Goal: Task Accomplishment & Management: Use online tool/utility

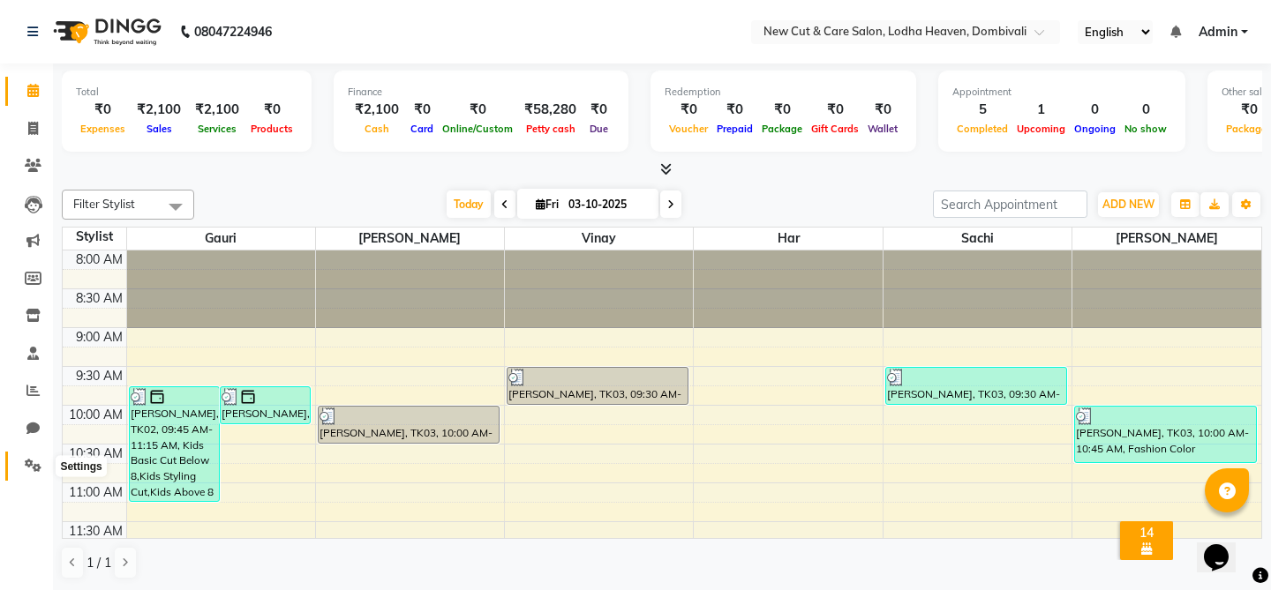
click at [26, 472] on icon at bounding box center [33, 465] width 17 height 13
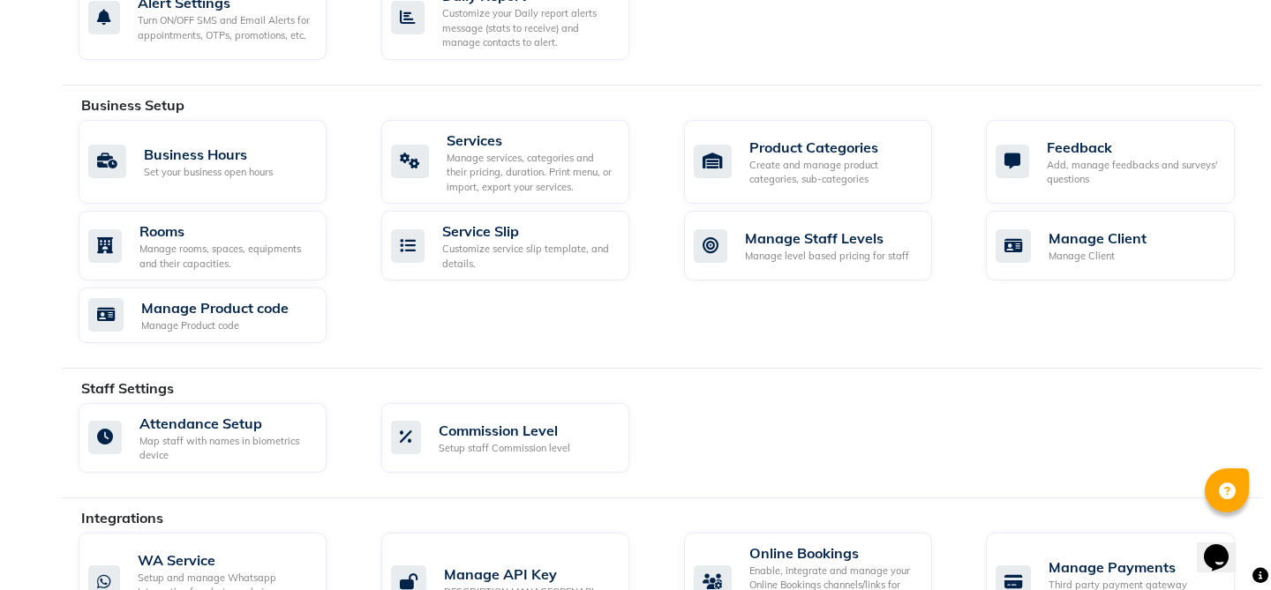
scroll to position [458, 0]
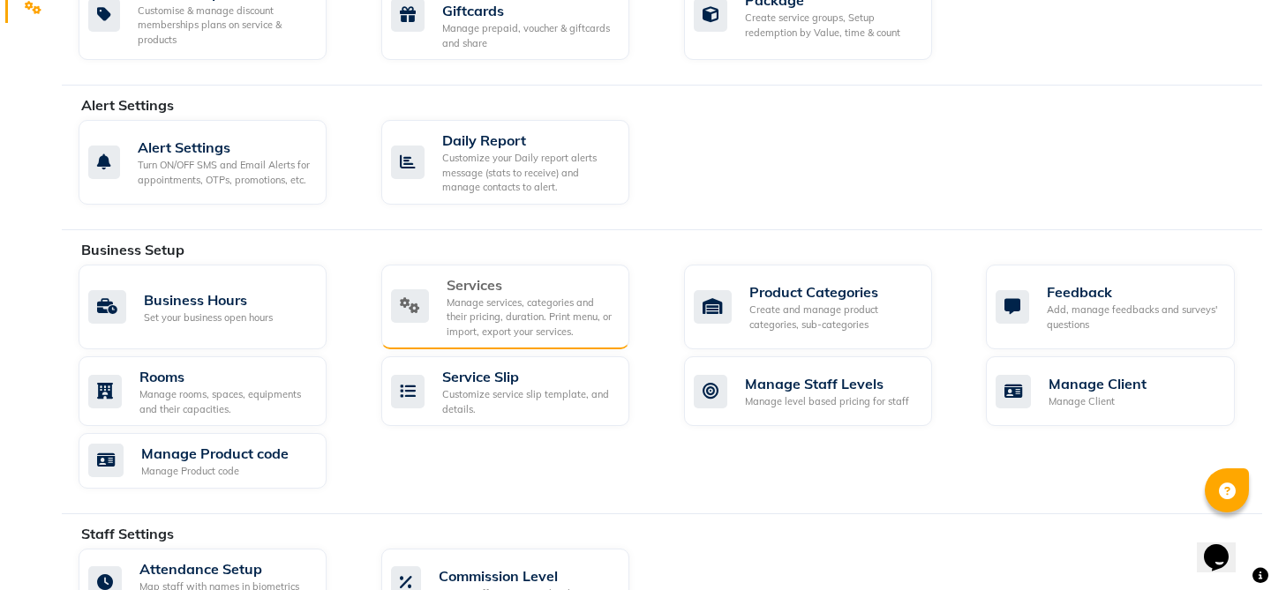
click at [452, 311] on div "Manage services, categories and their pricing, duration. Print menu, or import,…" at bounding box center [530, 318] width 169 height 44
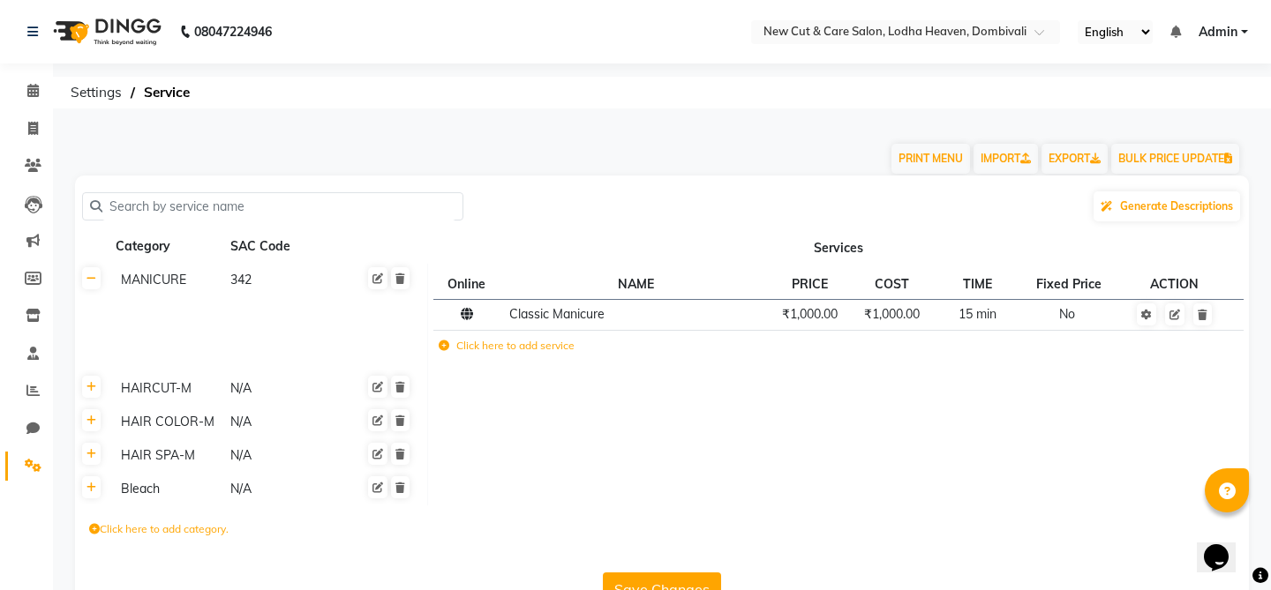
click at [153, 393] on div "HAIRCUT-M" at bounding box center [168, 389] width 108 height 22
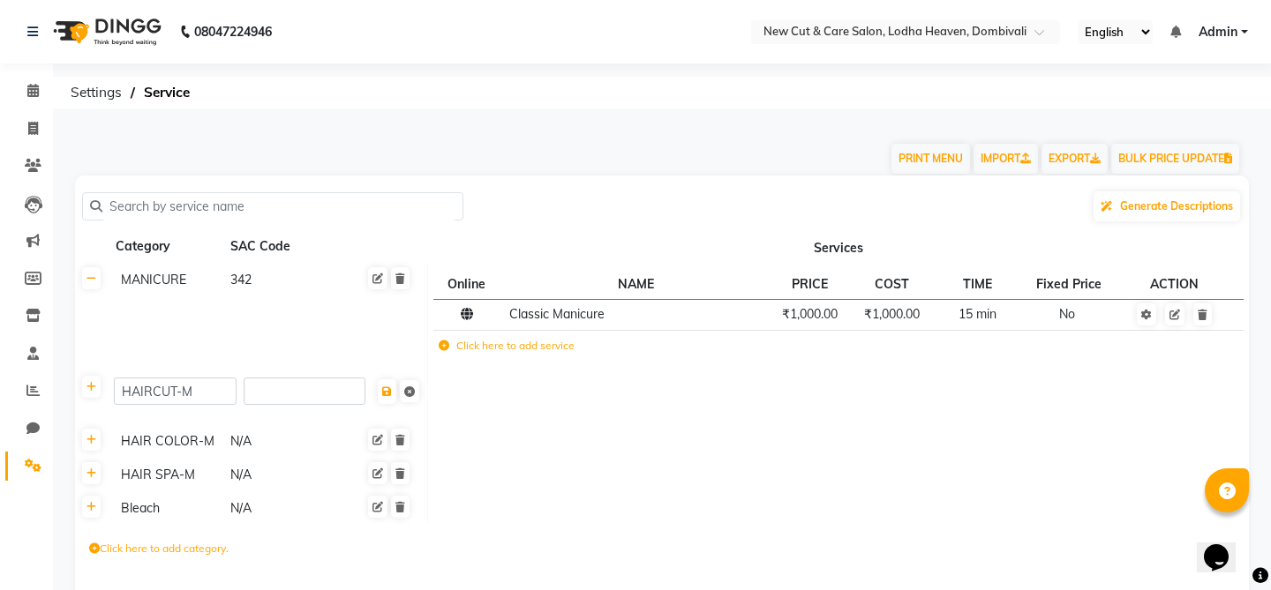
click at [460, 430] on td at bounding box center [837, 442] width 821 height 34
click at [91, 392] on icon at bounding box center [91, 387] width 10 height 11
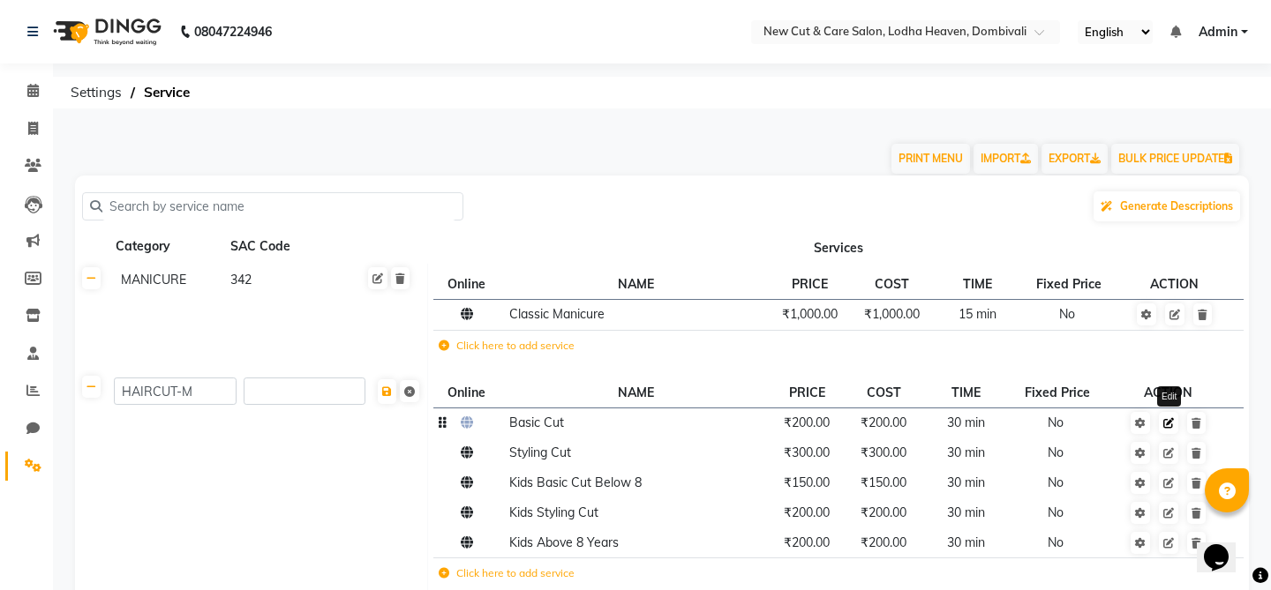
click at [1167, 428] on icon at bounding box center [1168, 423] width 11 height 11
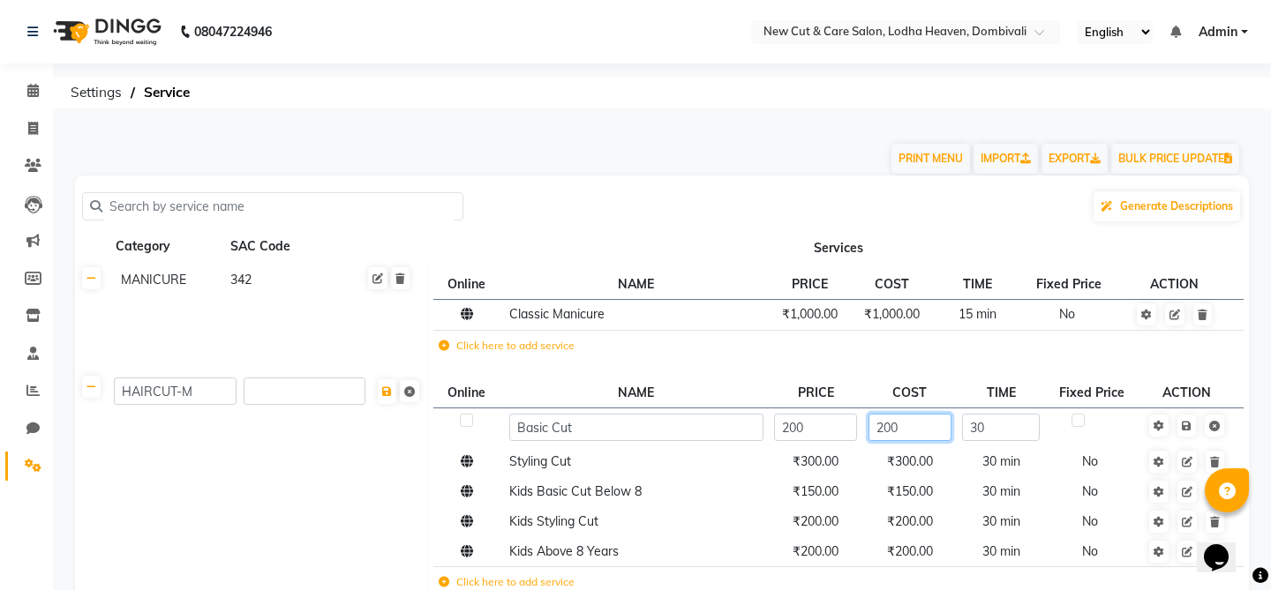
click at [907, 436] on input "200" at bounding box center [909, 427] width 83 height 27
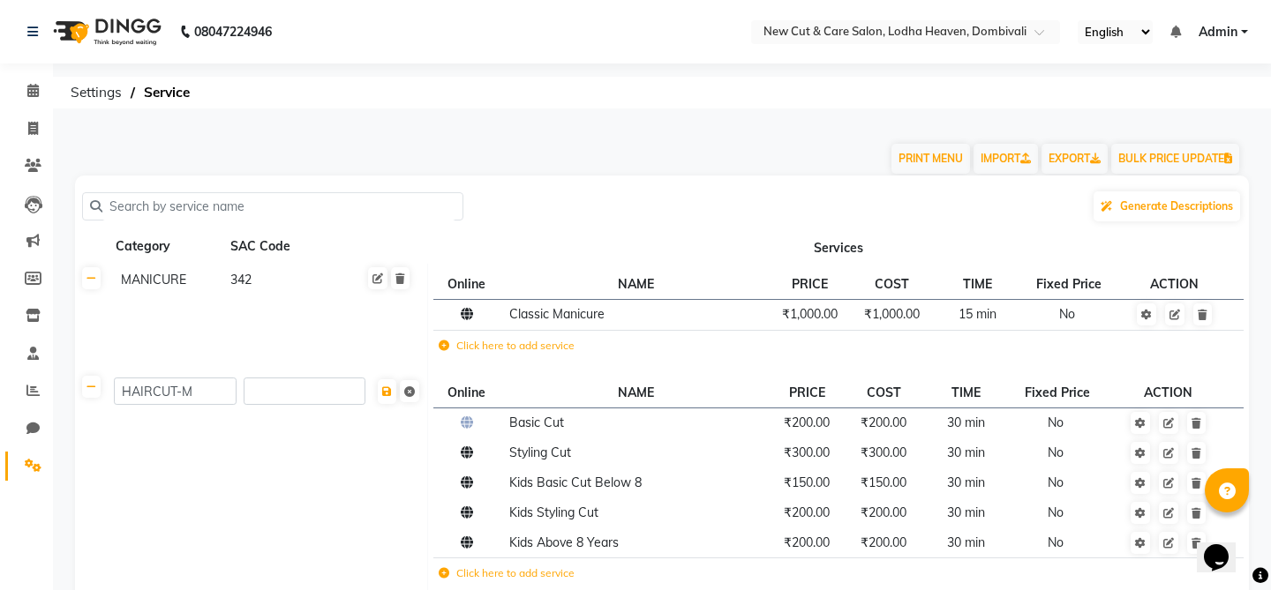
click at [647, 244] on th "Services" at bounding box center [837, 247] width 821 height 34
click at [31, 129] on icon at bounding box center [33, 128] width 10 height 13
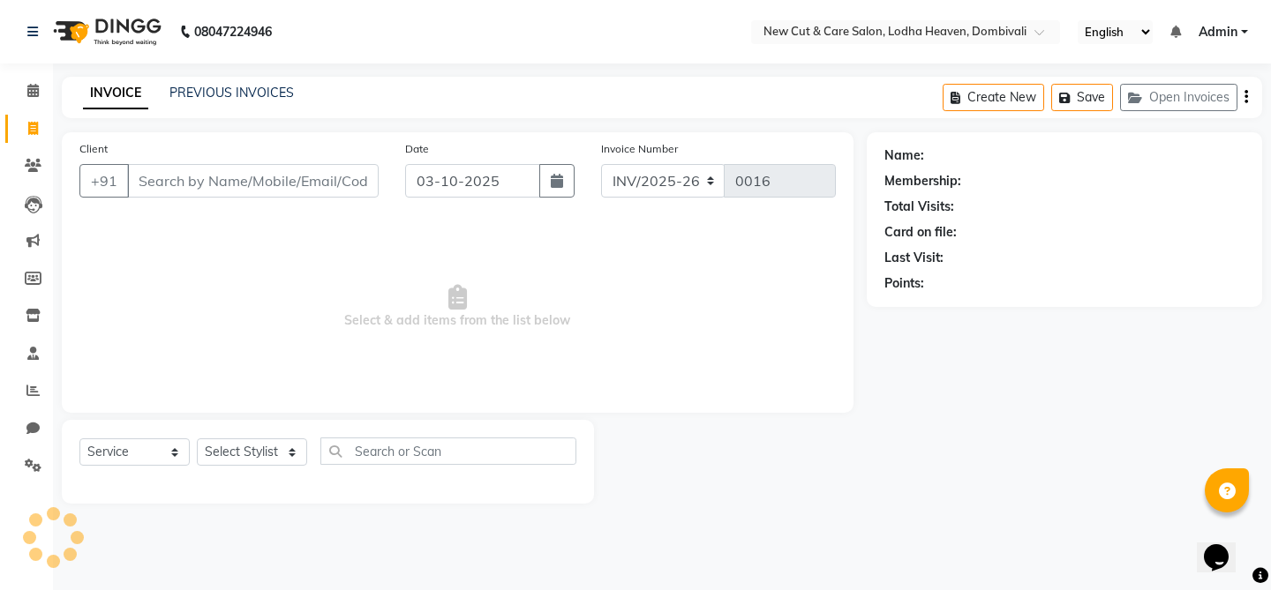
select select "product"
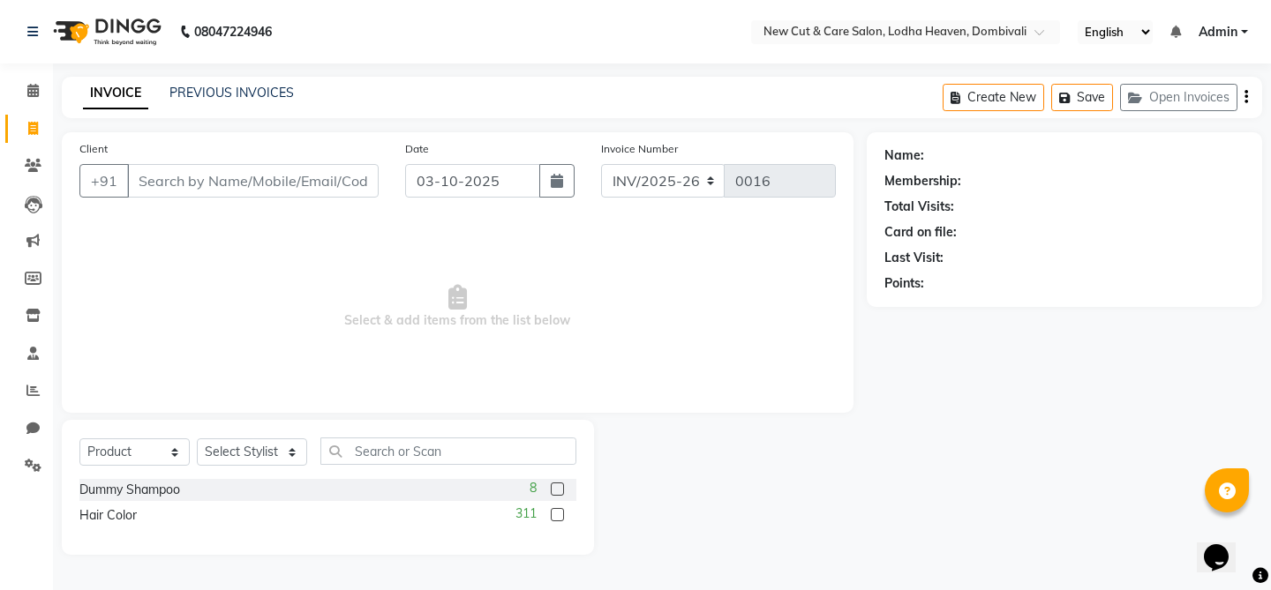
click at [266, 161] on div "Client +91" at bounding box center [229, 175] width 326 height 72
click at [260, 174] on input "Client" at bounding box center [252, 181] width 251 height 34
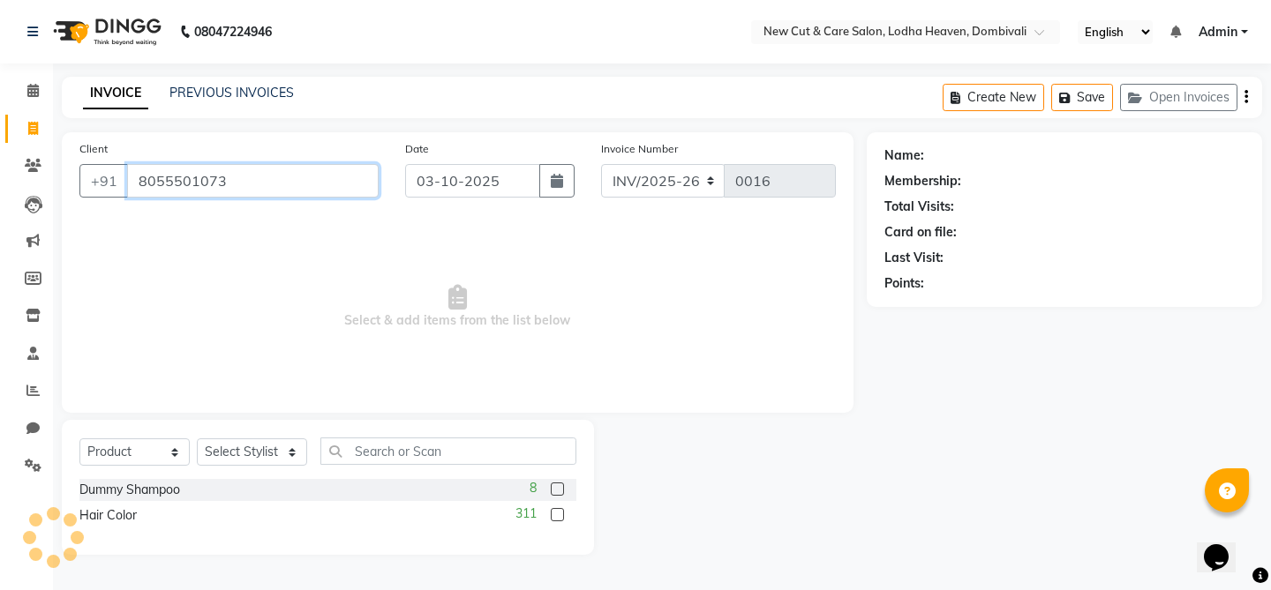
type input "8055501073"
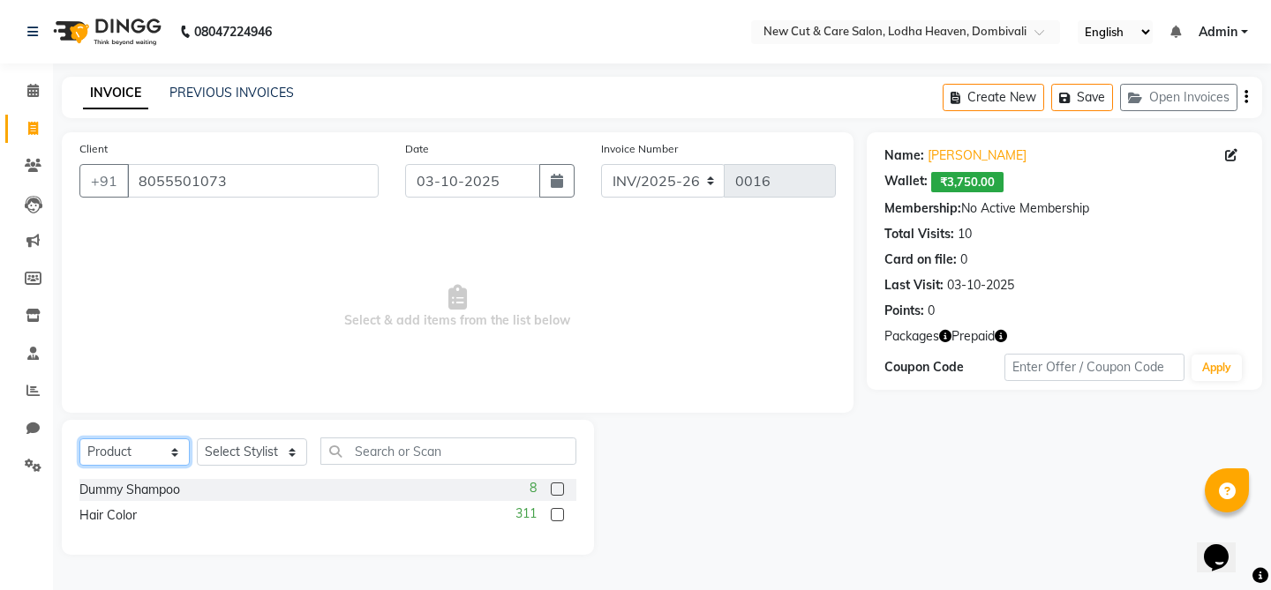
click at [141, 451] on select "Select Service Product Membership Package Voucher Prepaid Gift Card" at bounding box center [134, 452] width 110 height 27
select select "service"
click at [79, 439] on select "Select Service Product Membership Package Voucher Prepaid Gift Card" at bounding box center [134, 452] width 110 height 27
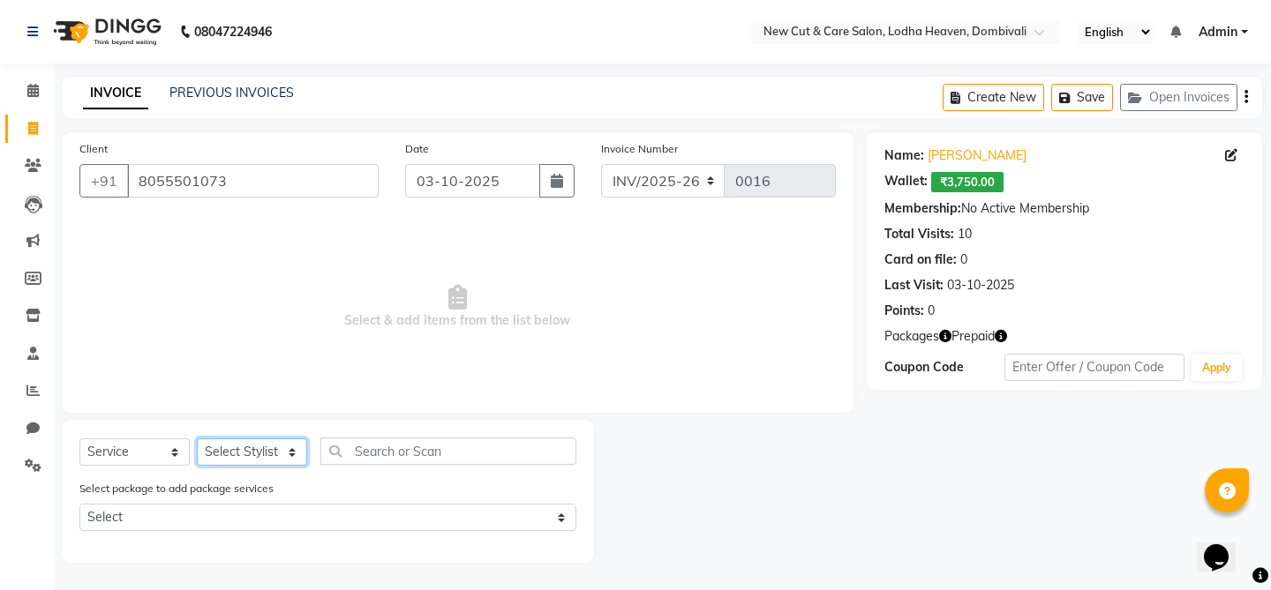
click at [285, 451] on select "Select Stylist Gauri Har [PERSON_NAME] Sachi [PERSON_NAME] [PERSON_NAME]" at bounding box center [252, 452] width 110 height 27
select select "15014"
click at [197, 439] on select "Select Stylist Gauri Har [PERSON_NAME] Sachi [PERSON_NAME] [PERSON_NAME]" at bounding box center [252, 452] width 110 height 27
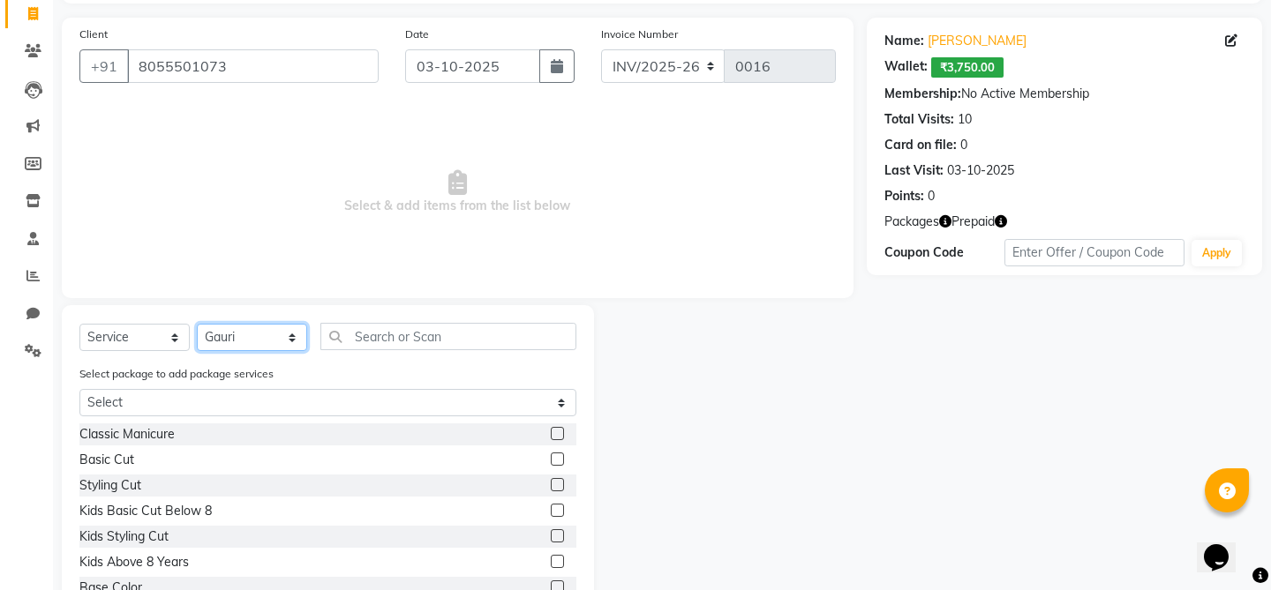
scroll to position [124, 0]
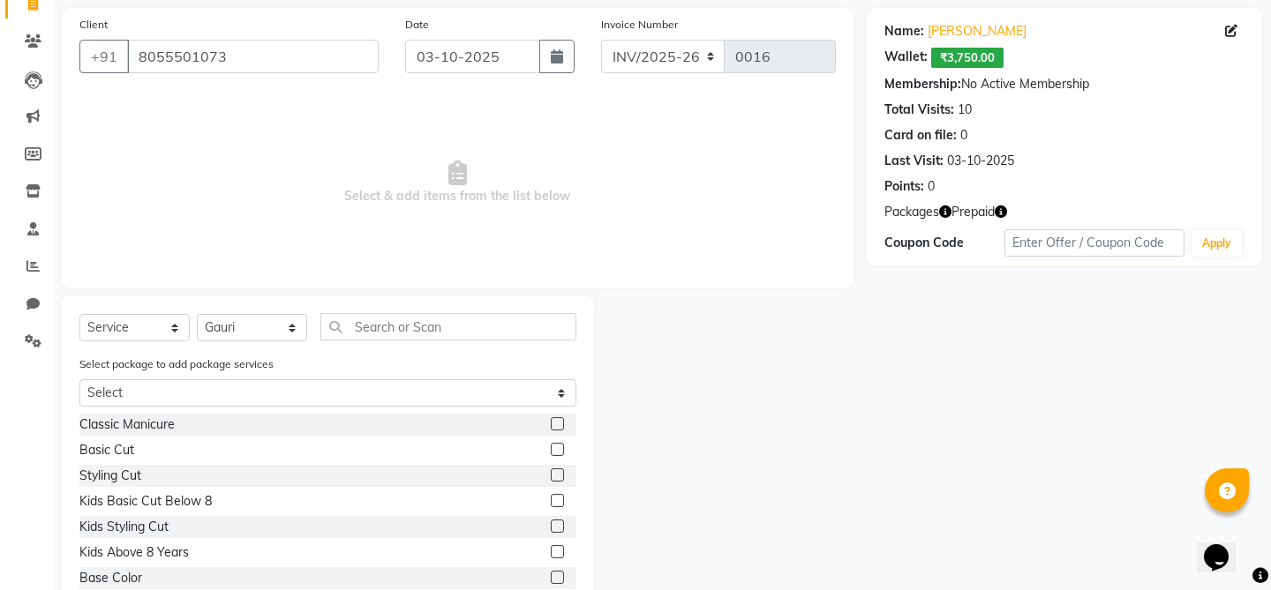
click at [561, 446] on label at bounding box center [557, 449] width 13 height 13
click at [561, 446] on input "checkbox" at bounding box center [556, 450] width 11 height 11
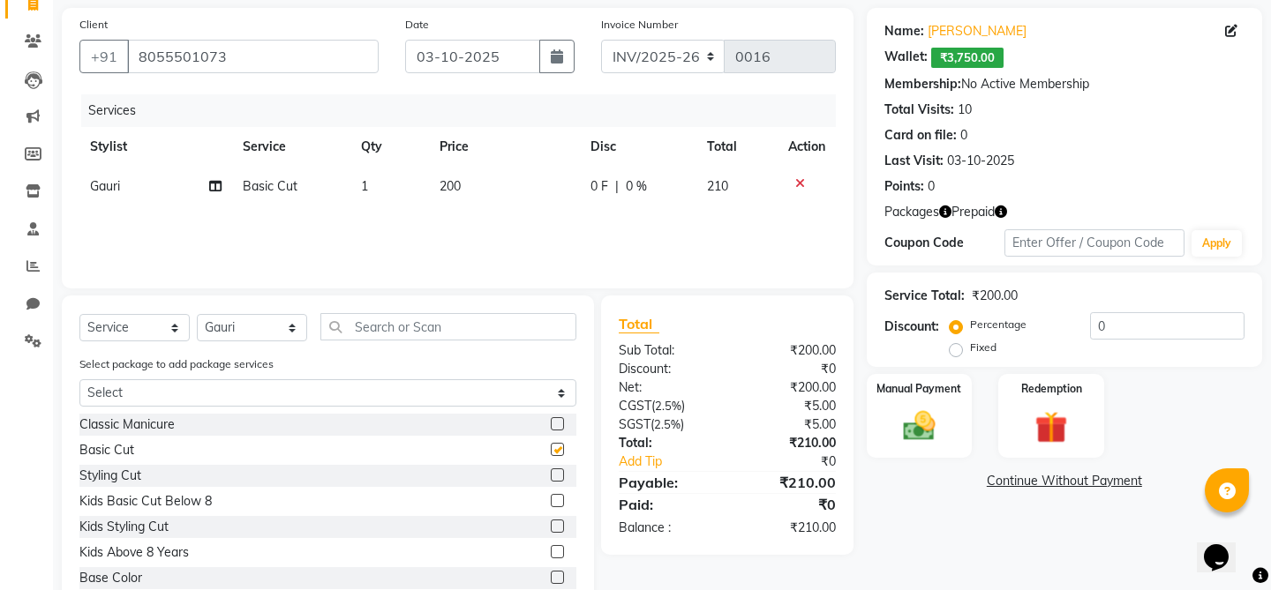
checkbox input "false"
click at [803, 480] on div "₹210.00" at bounding box center [788, 482] width 122 height 21
click at [796, 363] on div "₹0" at bounding box center [788, 369] width 122 height 19
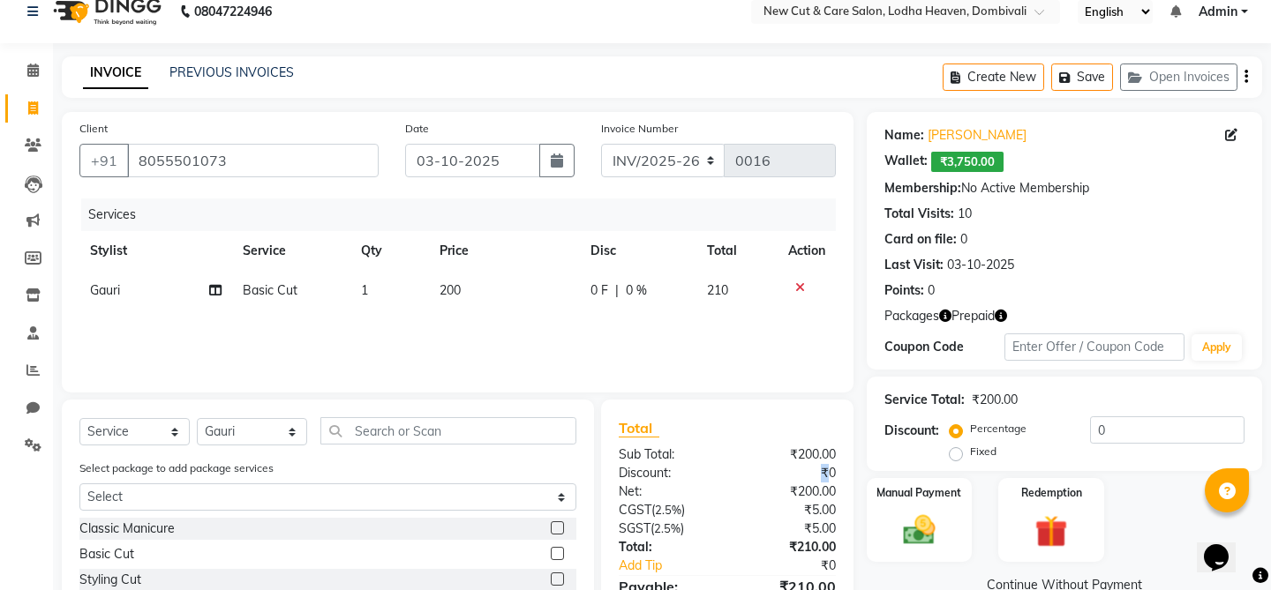
scroll to position [0, 0]
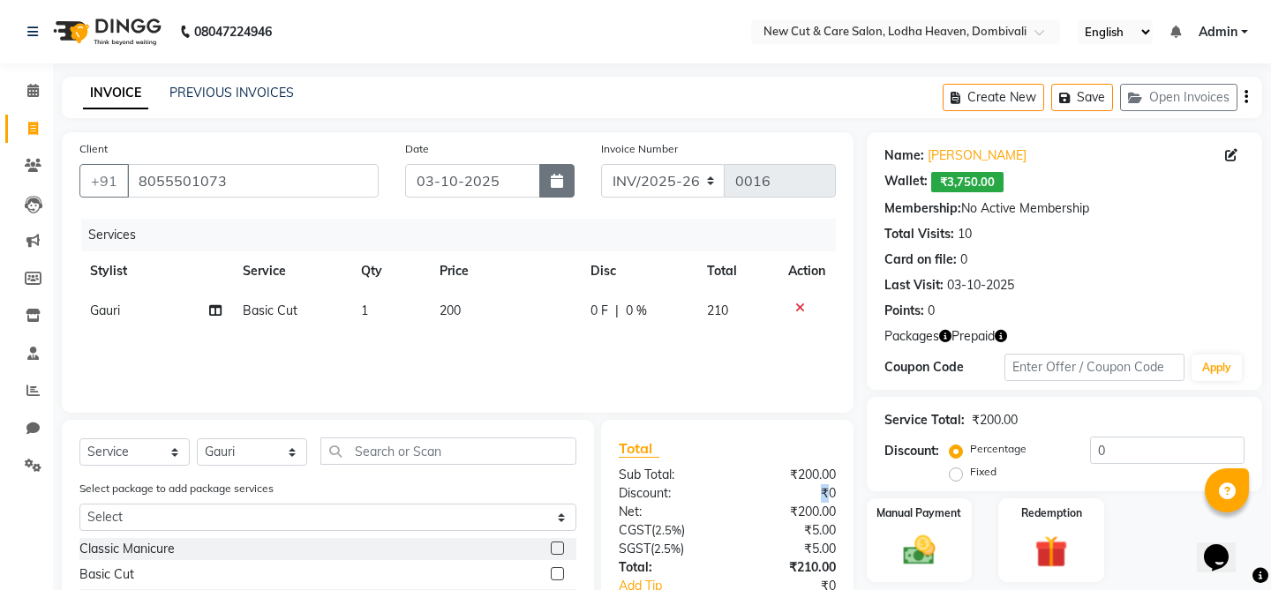
click at [550, 188] on button "button" at bounding box center [556, 181] width 35 height 34
select select "10"
select select "2025"
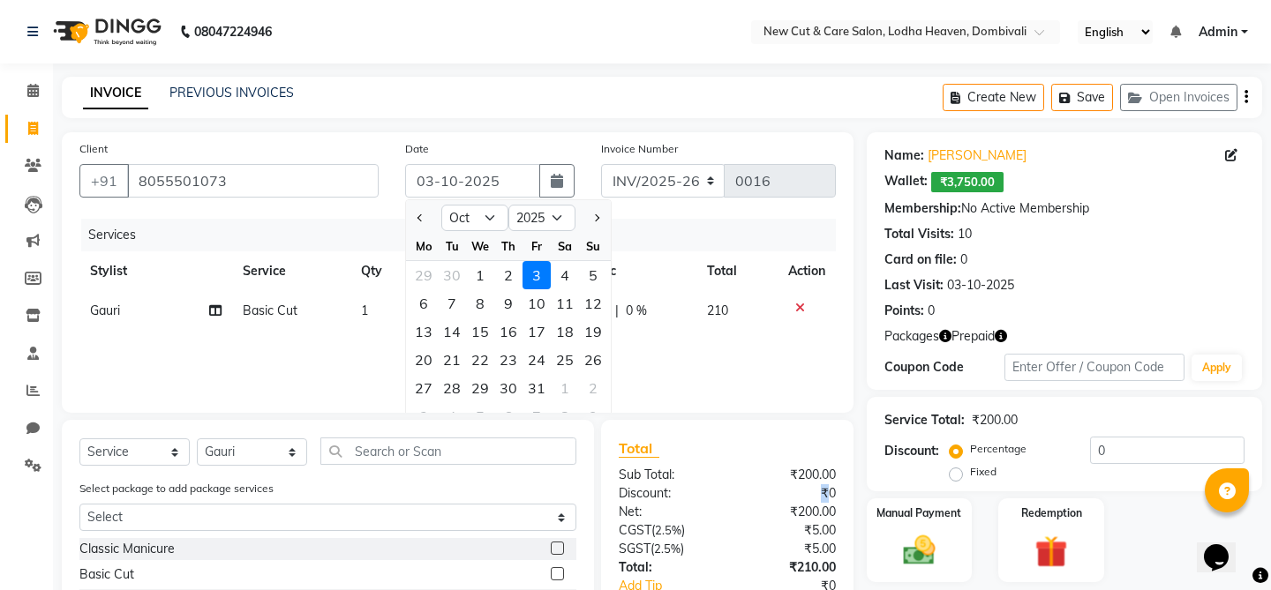
click at [686, 241] on div "Services" at bounding box center [465, 235] width 768 height 33
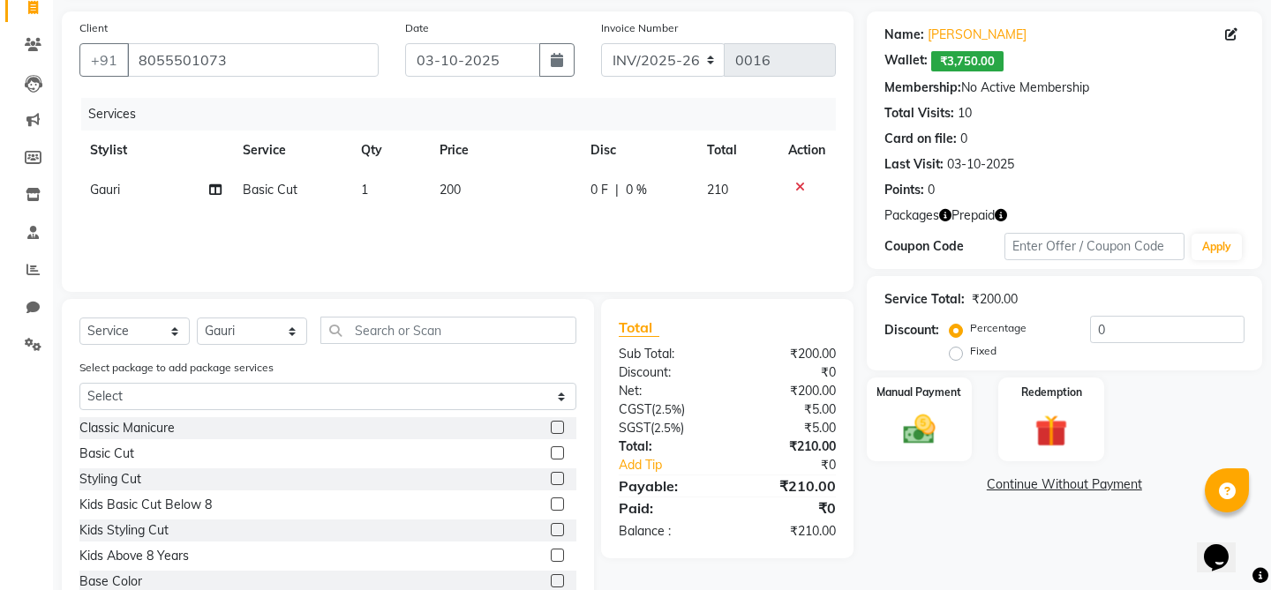
scroll to position [92, 0]
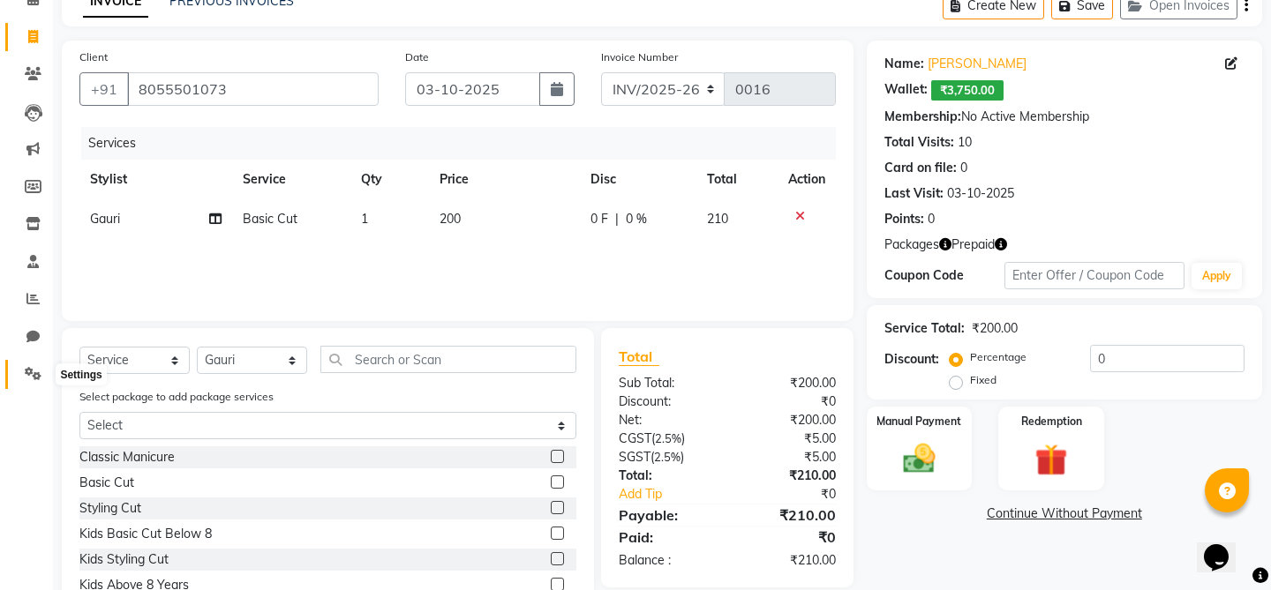
click at [30, 365] on span at bounding box center [33, 374] width 31 height 20
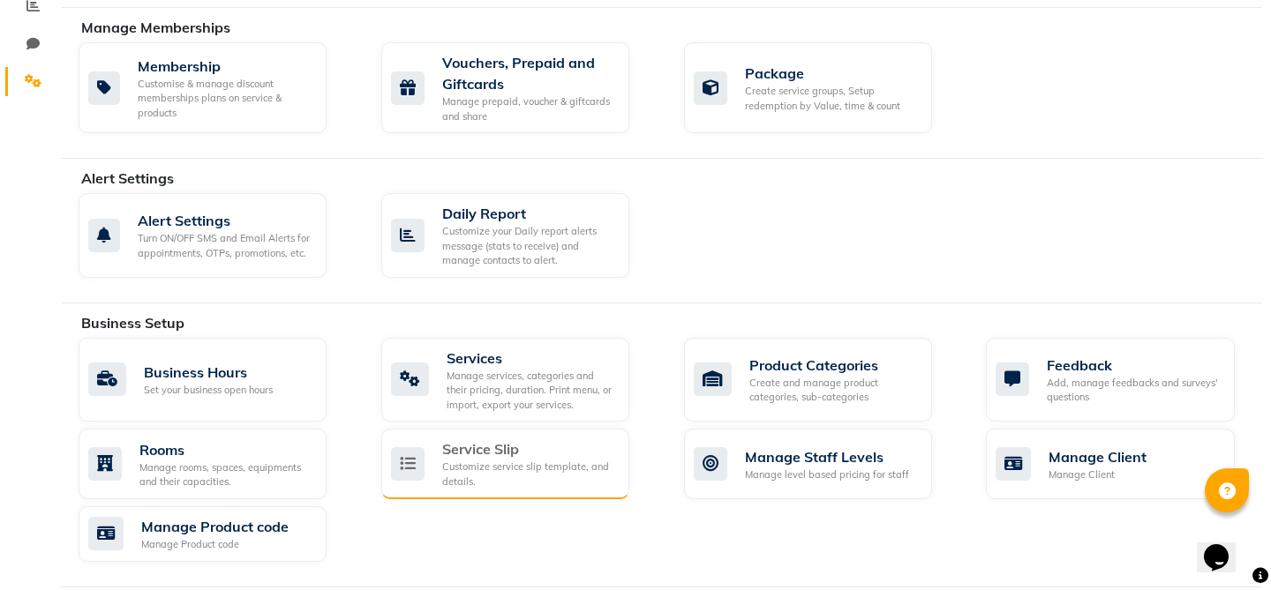
scroll to position [397, 0]
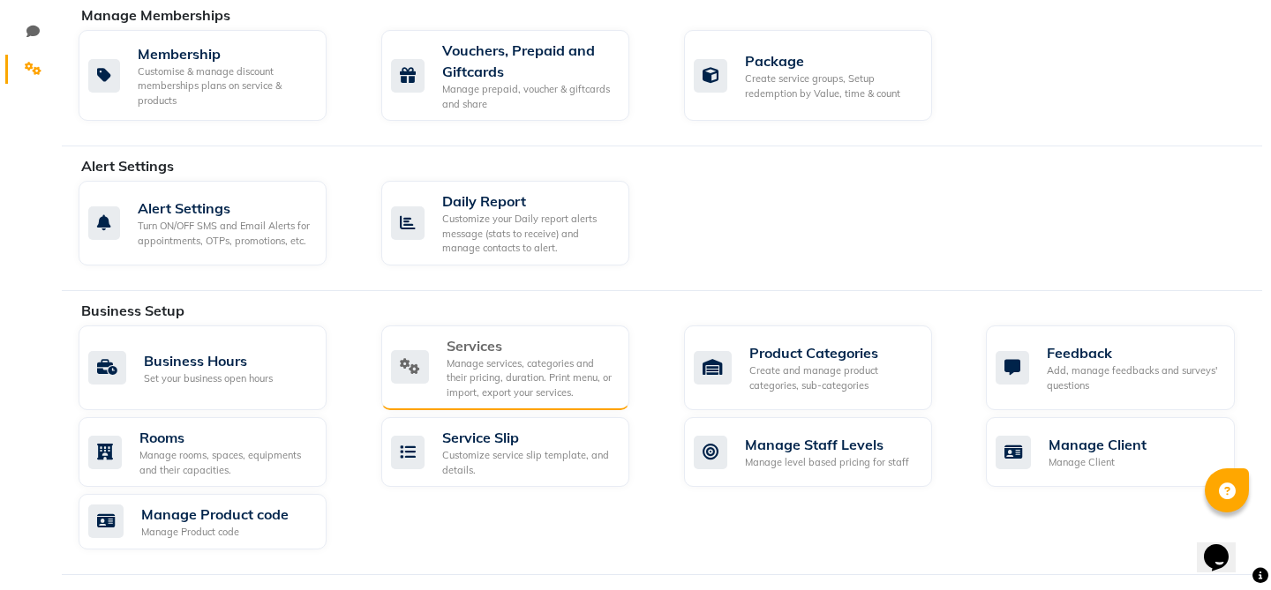
click at [516, 380] on div "Manage services, categories and their pricing, duration. Print menu, or import,…" at bounding box center [530, 378] width 169 height 44
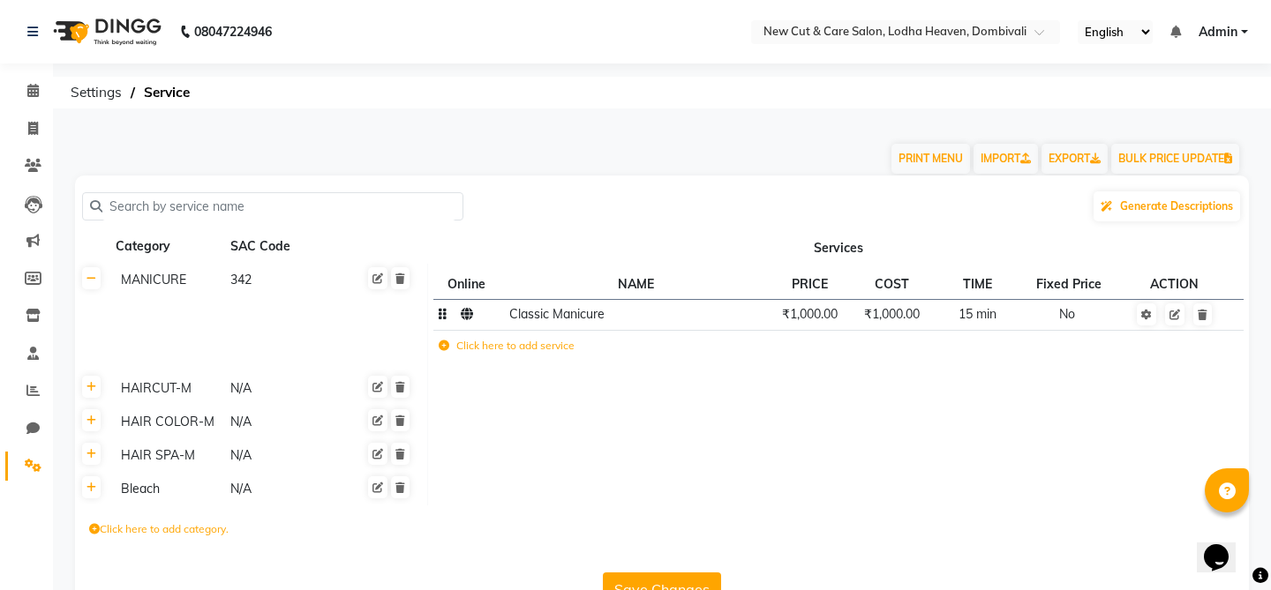
click at [543, 317] on span "Classic Manicure" at bounding box center [556, 314] width 95 height 16
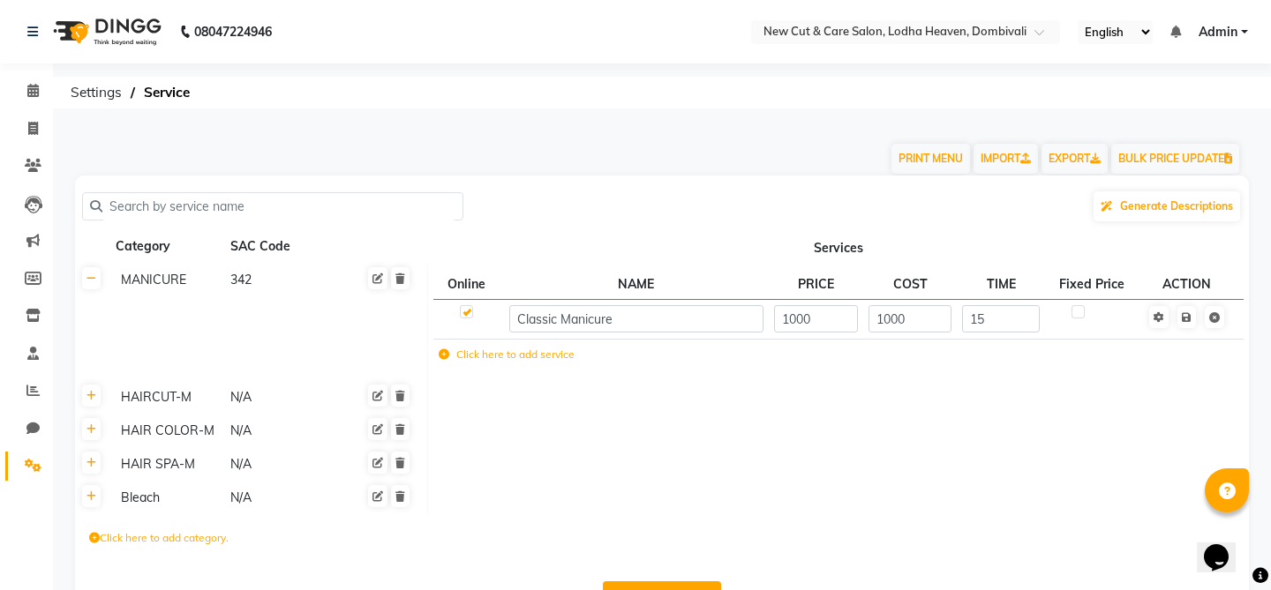
click at [935, 385] on td at bounding box center [837, 398] width 821 height 34
click at [1155, 326] on link at bounding box center [1158, 317] width 19 height 22
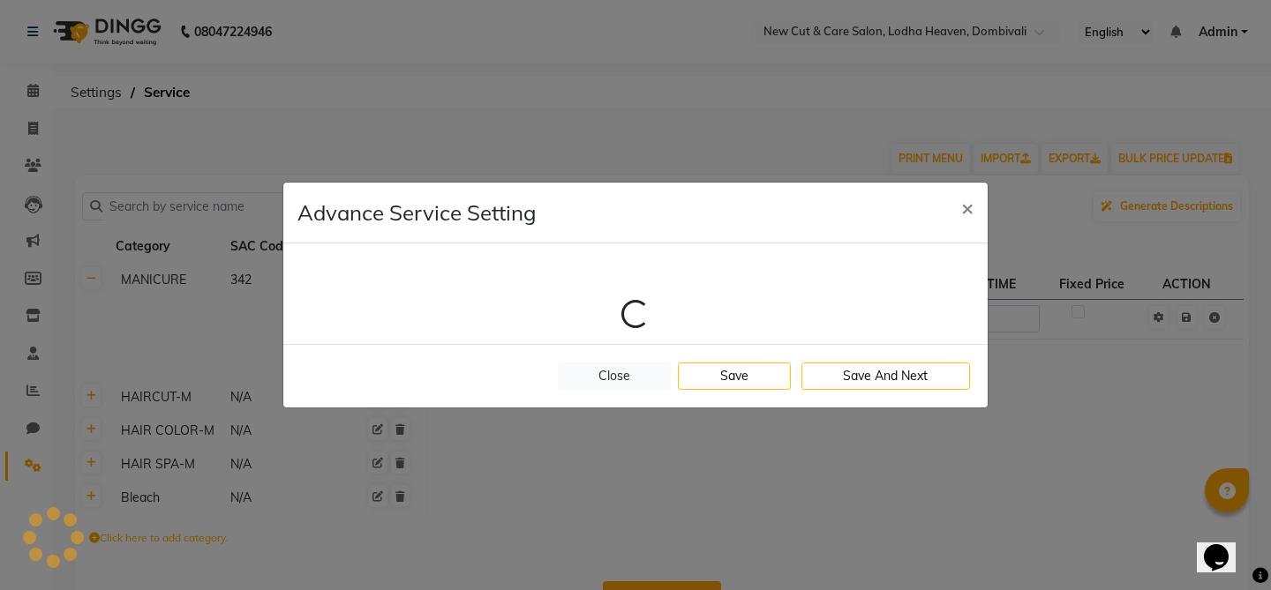
select select "1: 29723"
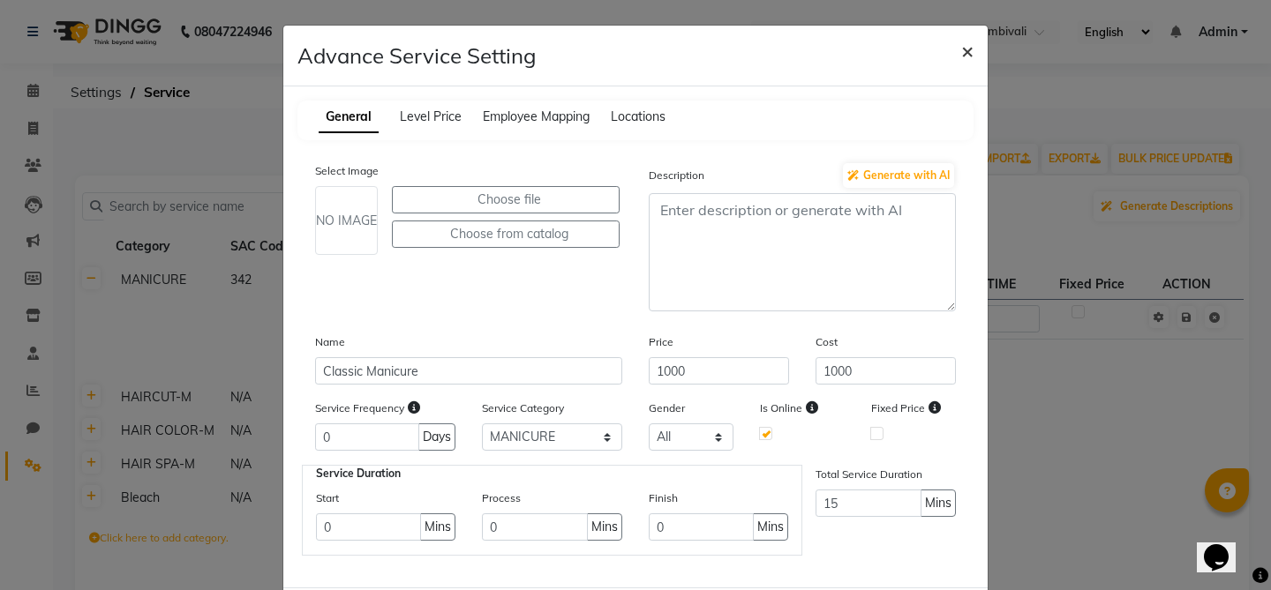
click at [969, 46] on span "×" at bounding box center [967, 50] width 12 height 26
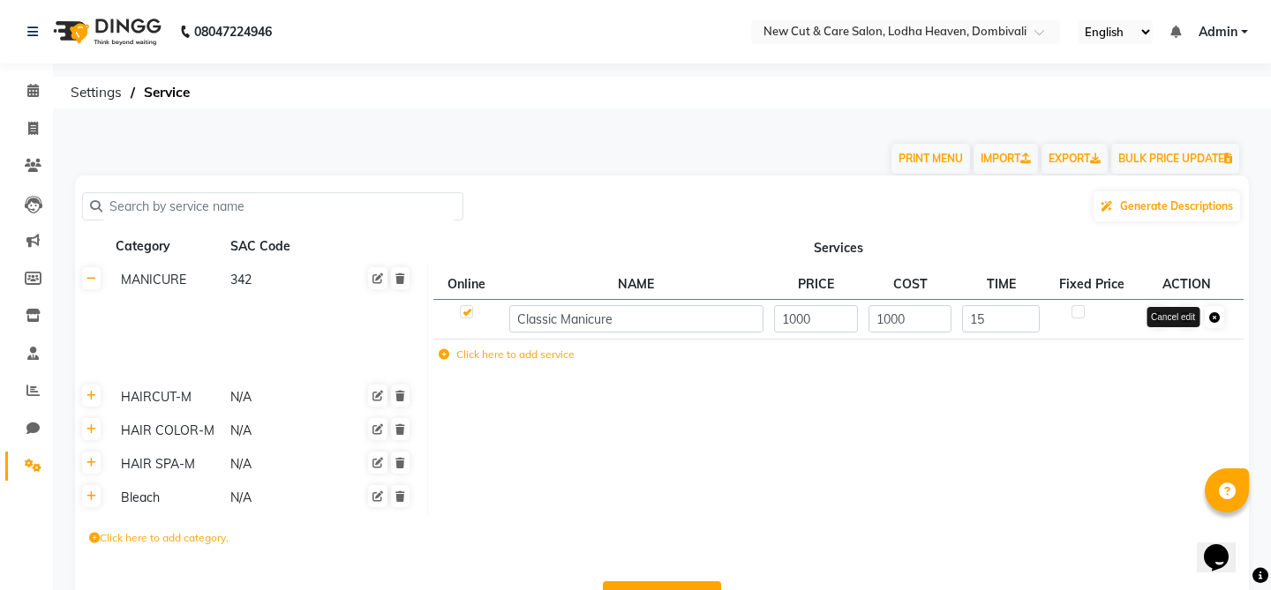
click at [1220, 324] on link at bounding box center [1213, 317] width 19 height 22
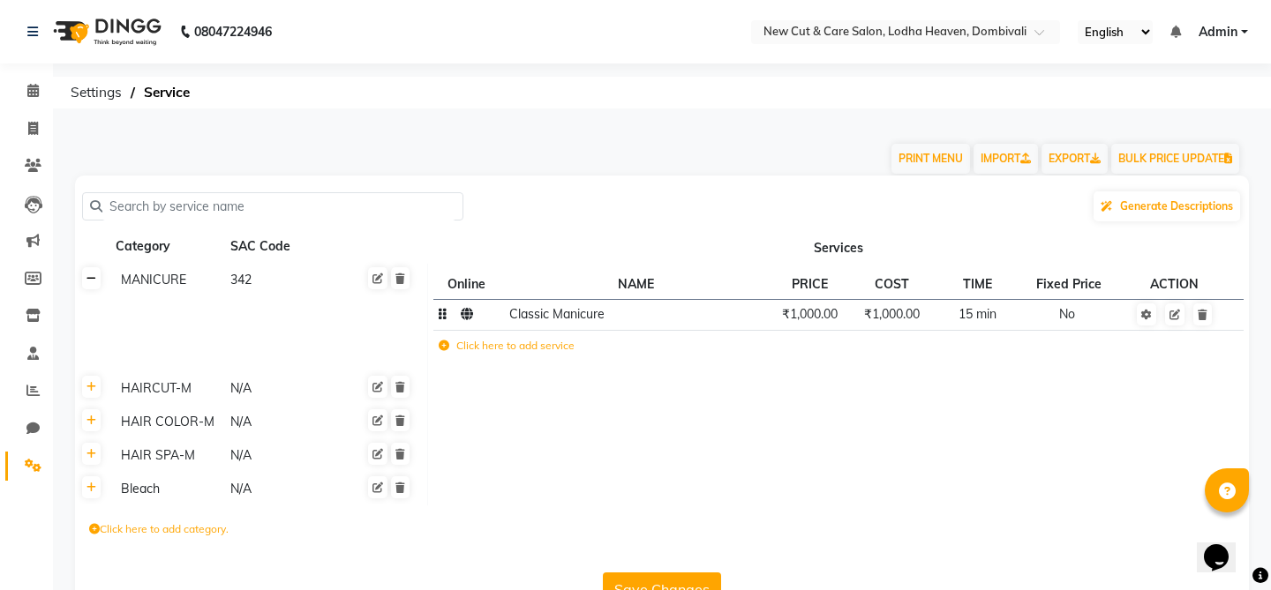
click at [95, 284] on icon at bounding box center [91, 279] width 10 height 11
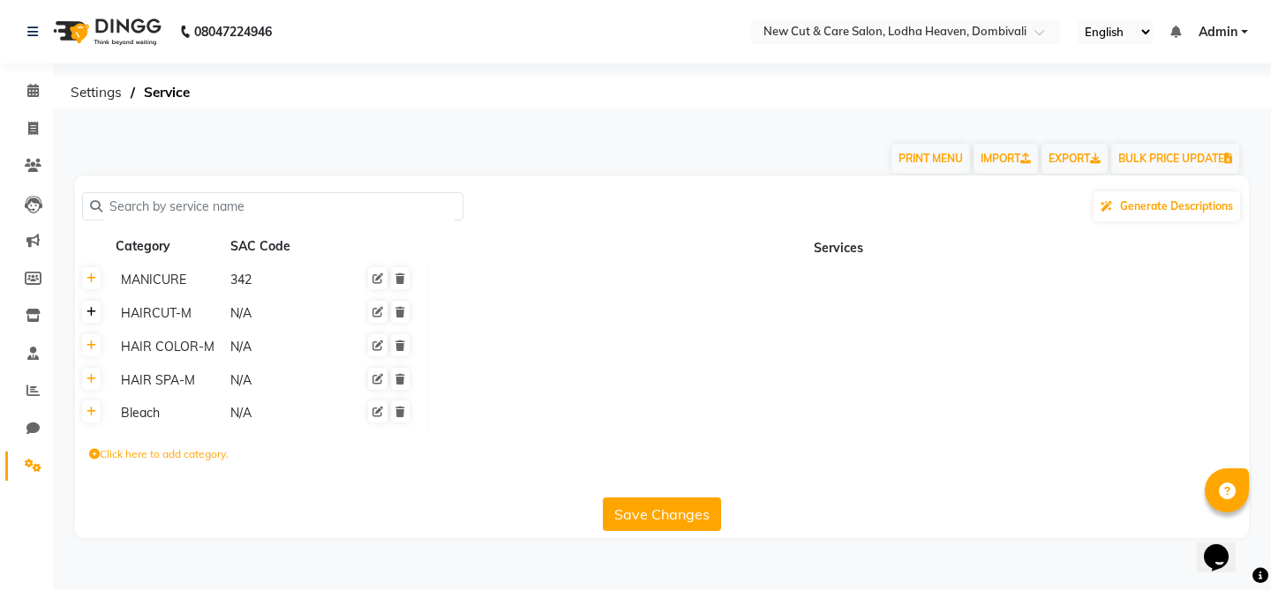
click at [91, 311] on icon at bounding box center [91, 312] width 10 height 11
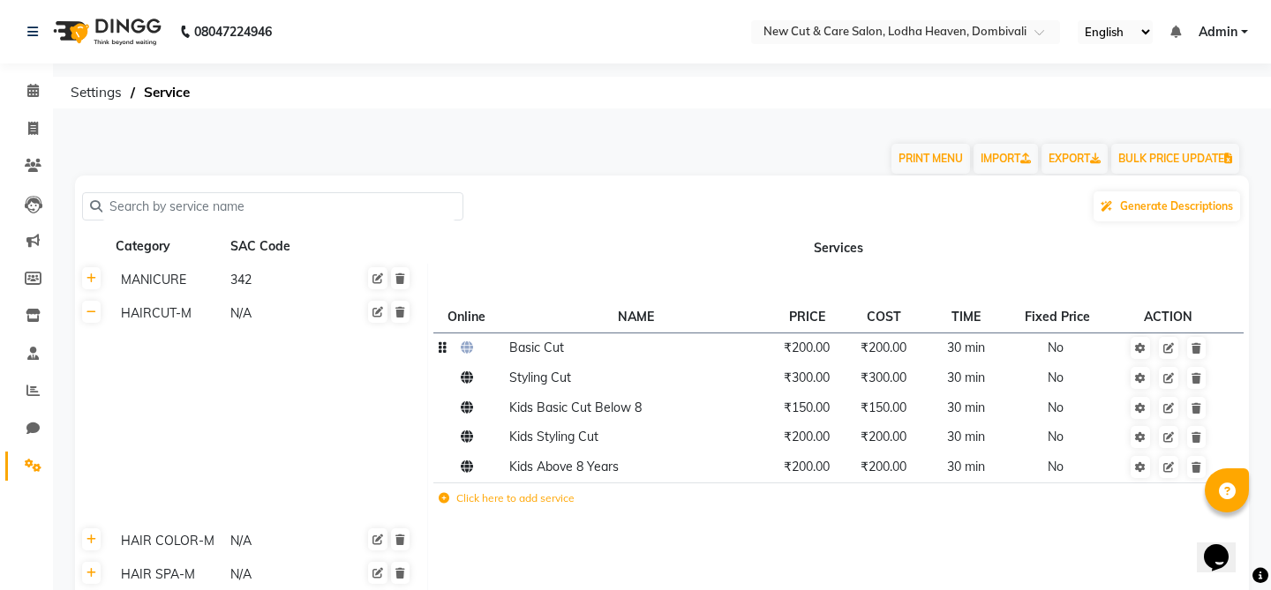
click at [957, 346] on span "30 min" at bounding box center [966, 348] width 38 height 16
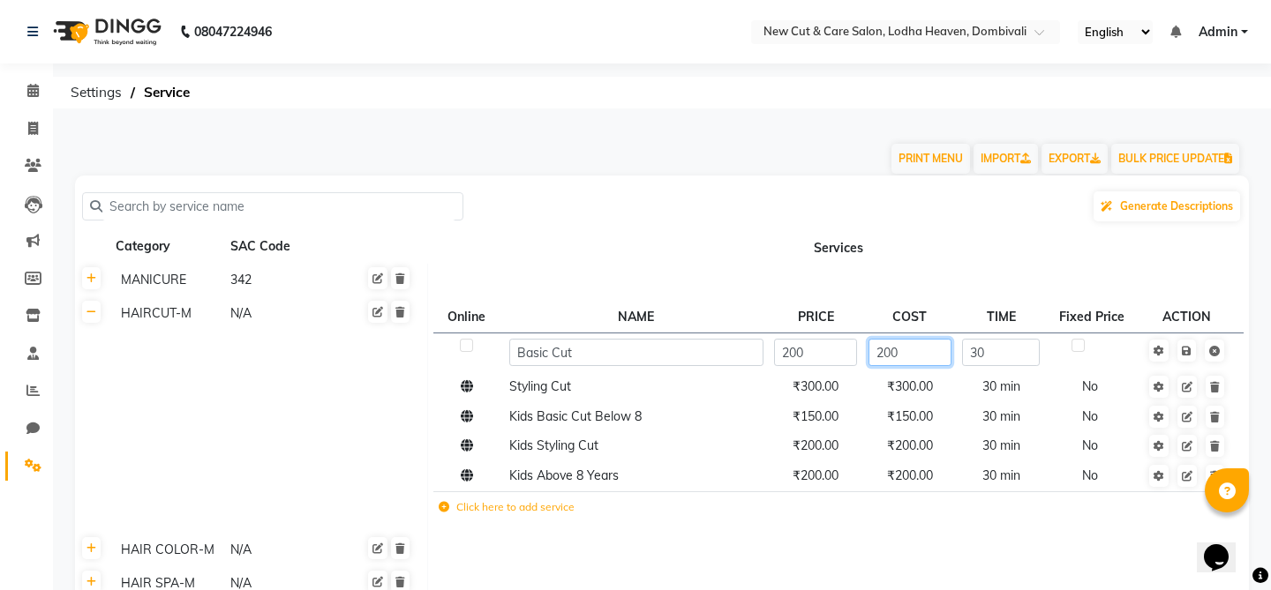
click at [905, 356] on input "200" at bounding box center [909, 352] width 83 height 27
type input "2"
type input "300"
click at [894, 352] on input "300" at bounding box center [909, 352] width 83 height 27
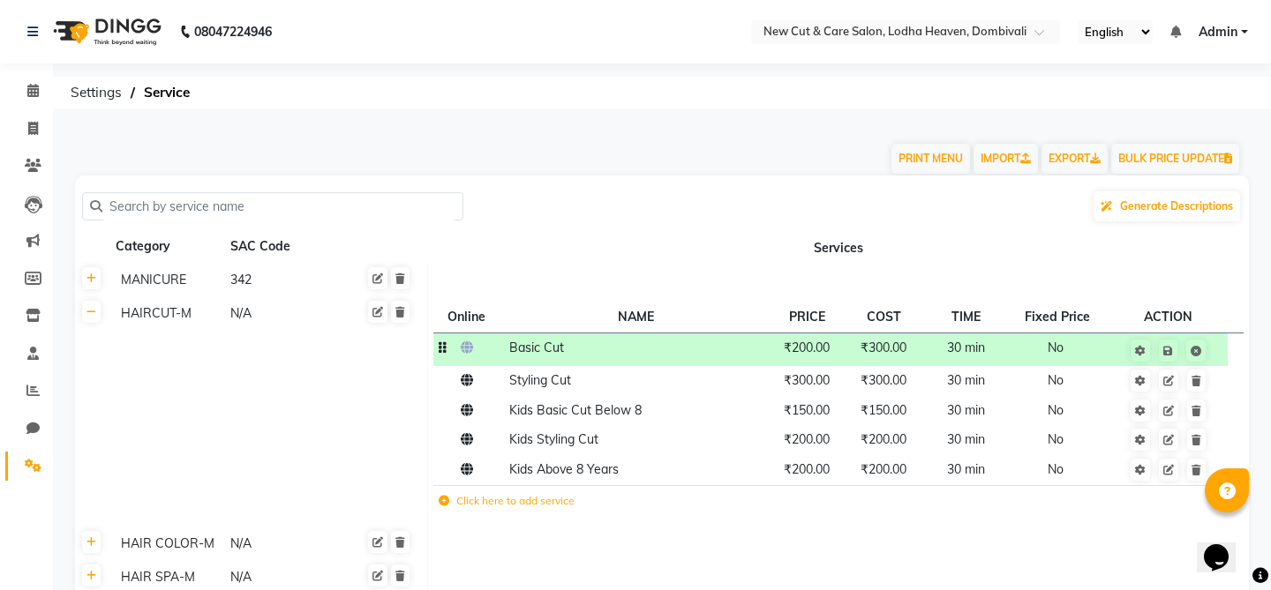
click at [815, 356] on td "₹200.00" at bounding box center [807, 349] width 77 height 33
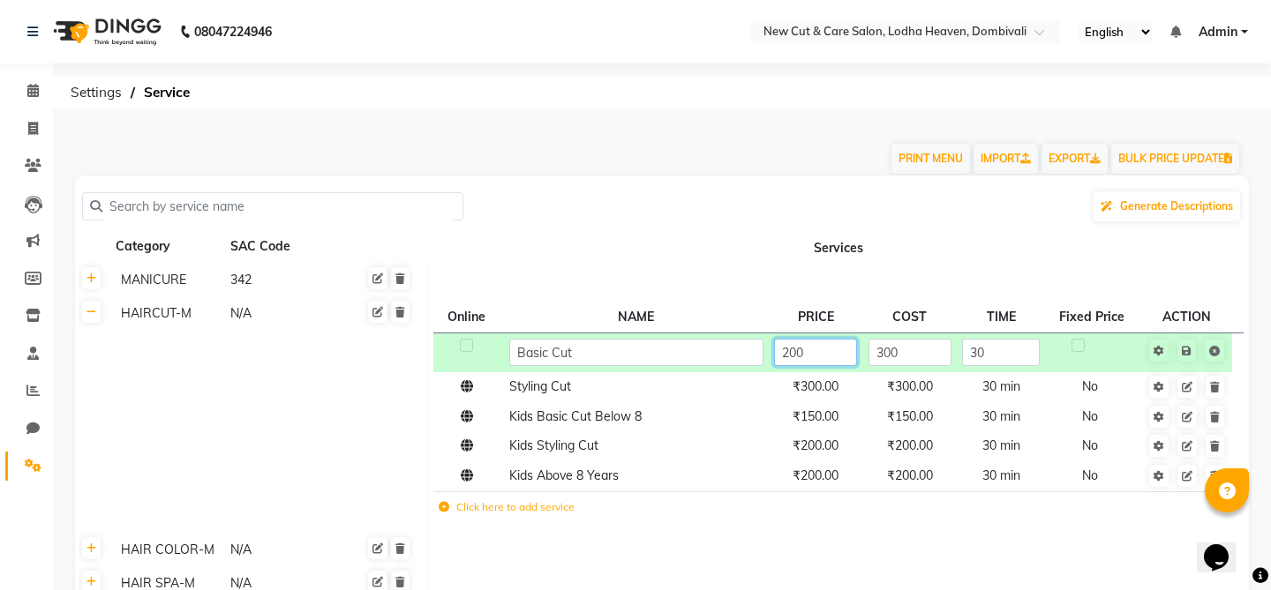
click at [815, 356] on input "200" at bounding box center [815, 352] width 83 height 27
paste input "3"
type input "300"
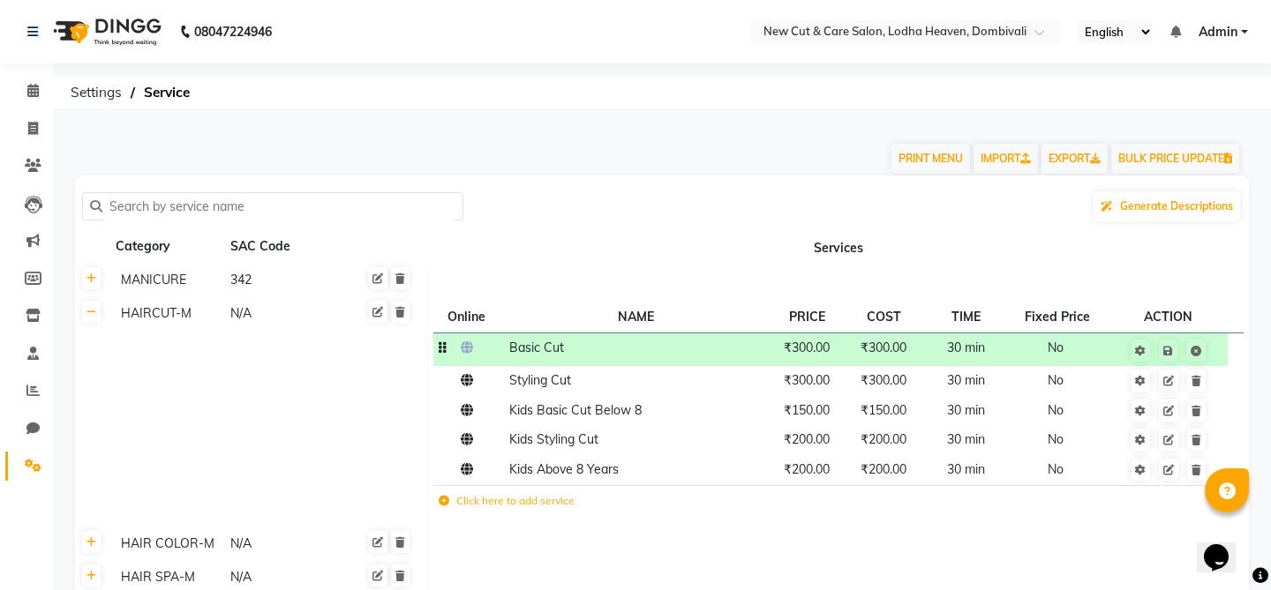
click at [755, 265] on td at bounding box center [837, 281] width 821 height 34
click at [1168, 357] on link at bounding box center [1168, 351] width 19 height 22
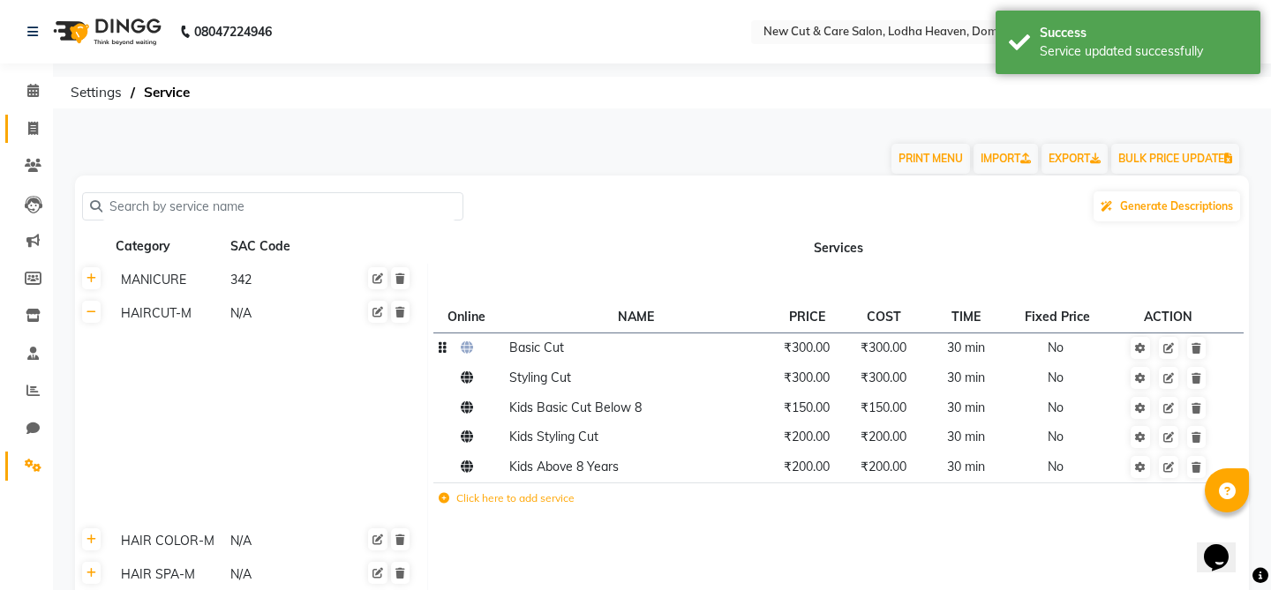
click at [41, 126] on span at bounding box center [33, 129] width 31 height 20
select select "service"
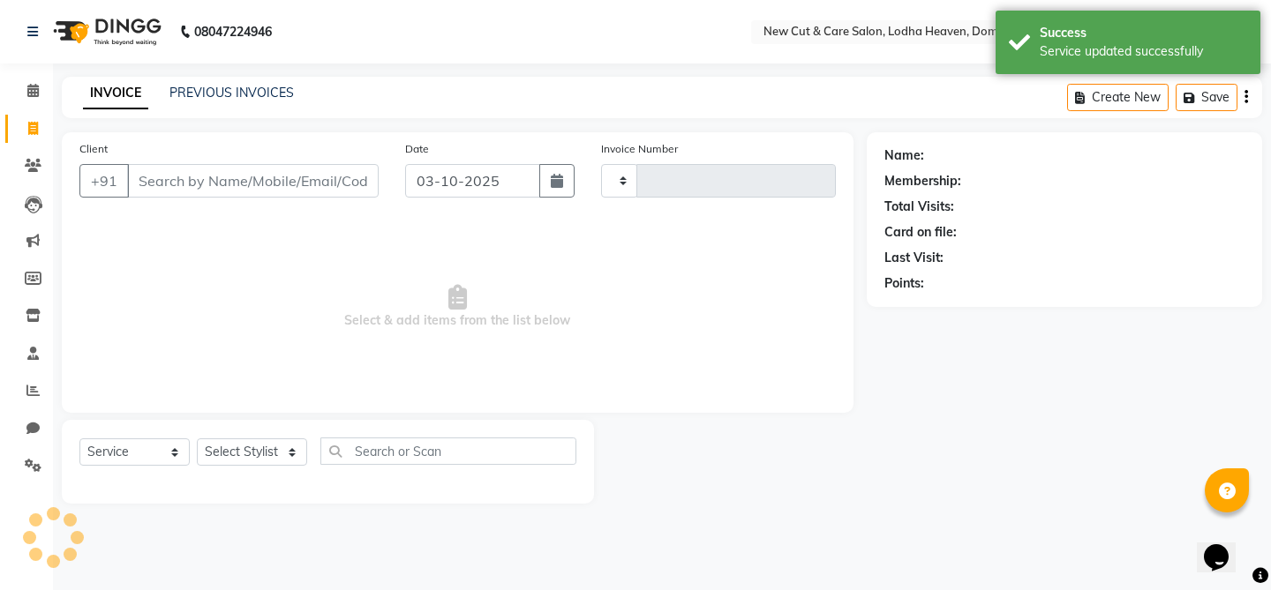
type input "0016"
select select "8932"
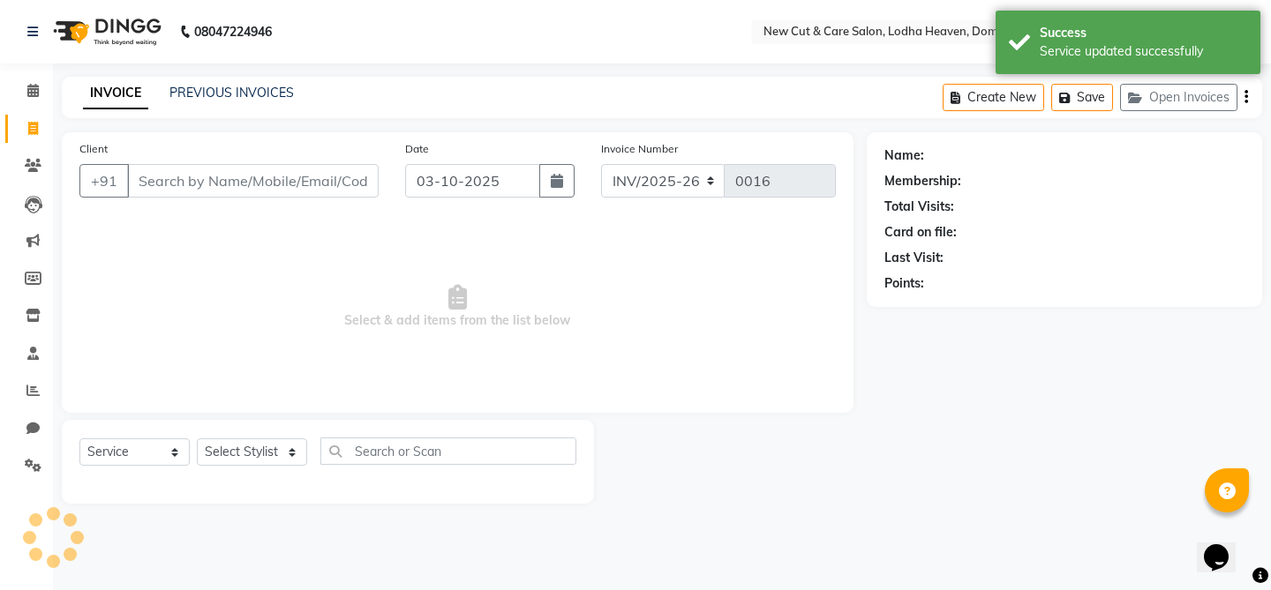
select select "product"
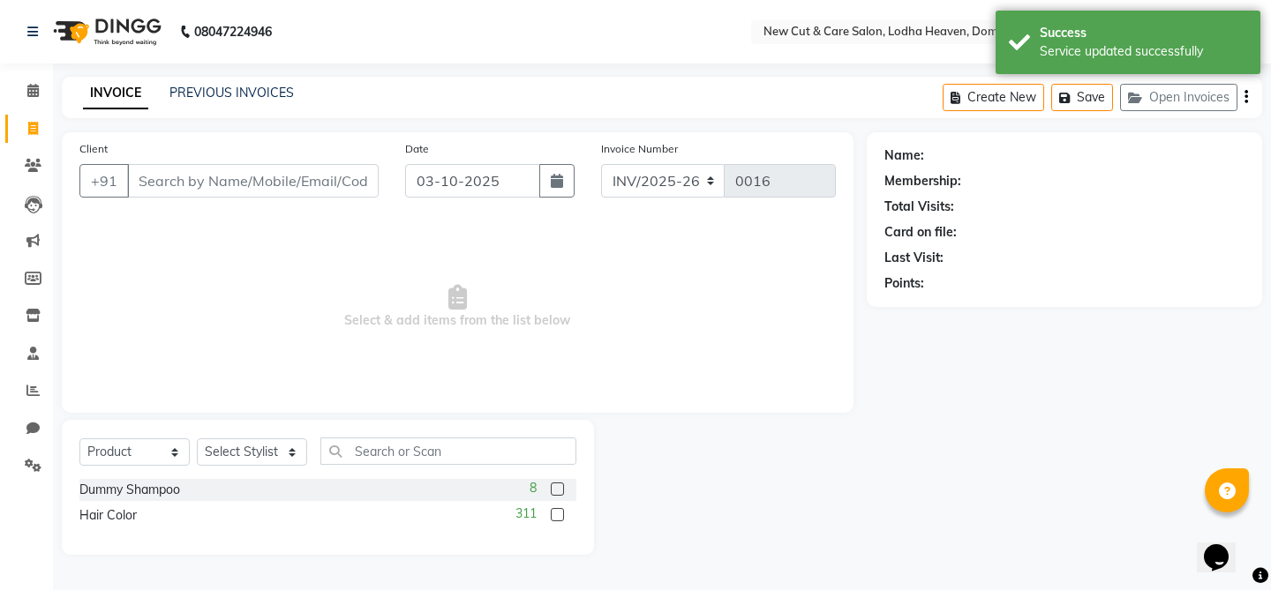
click at [274, 170] on input "Client" at bounding box center [252, 181] width 251 height 34
type input "7"
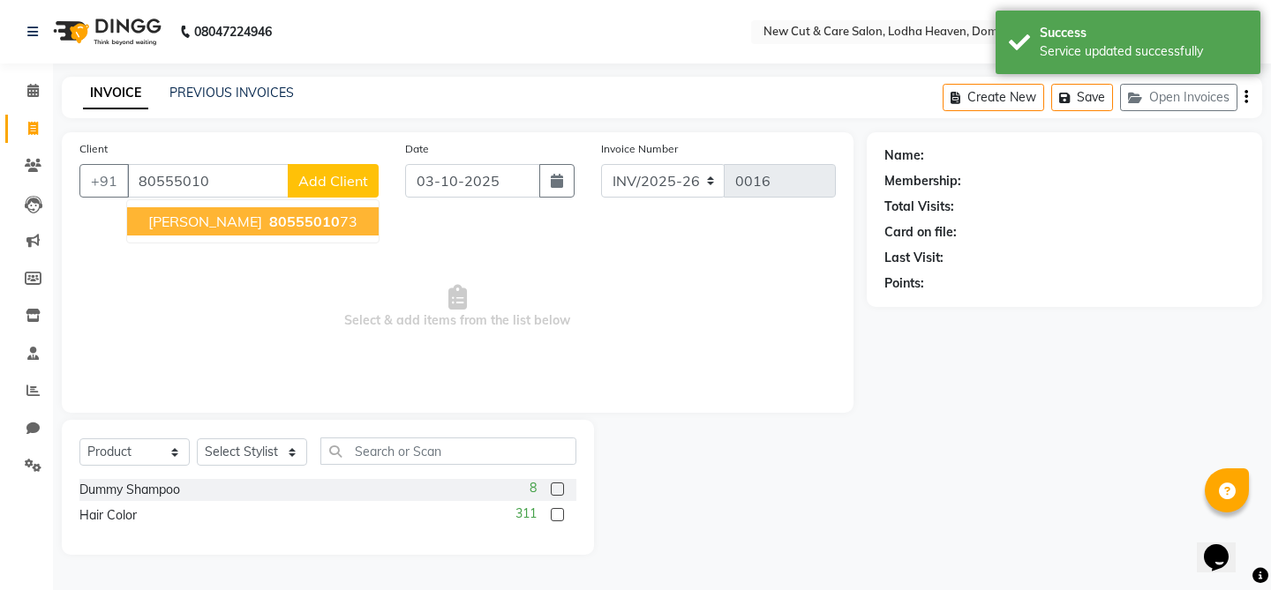
click at [269, 217] on span "80555010" at bounding box center [304, 222] width 71 height 18
type input "8055501073"
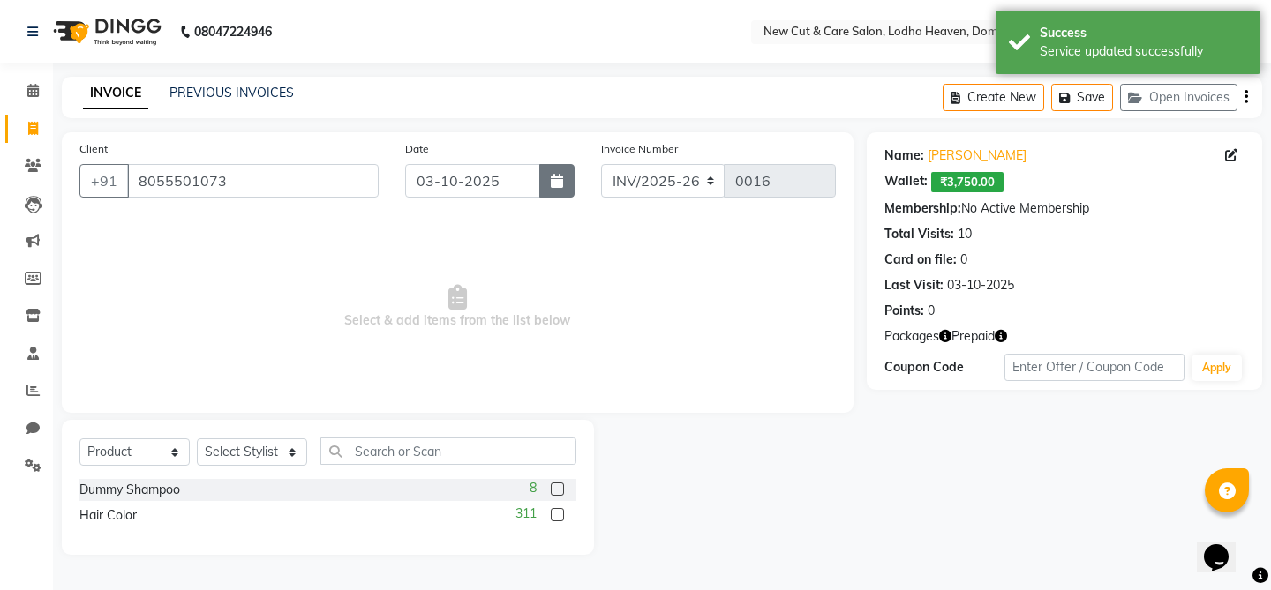
click at [551, 179] on icon "button" at bounding box center [557, 181] width 12 height 14
select select "10"
select select "2025"
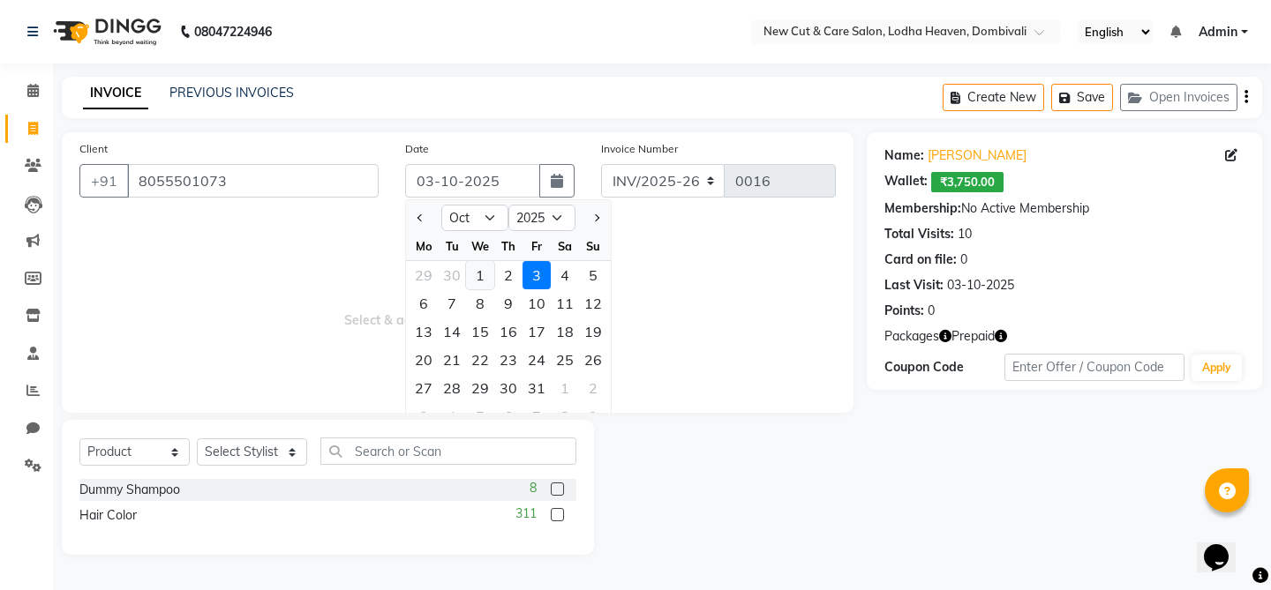
click at [484, 281] on div "1" at bounding box center [480, 275] width 28 height 28
type input "01-10-2025"
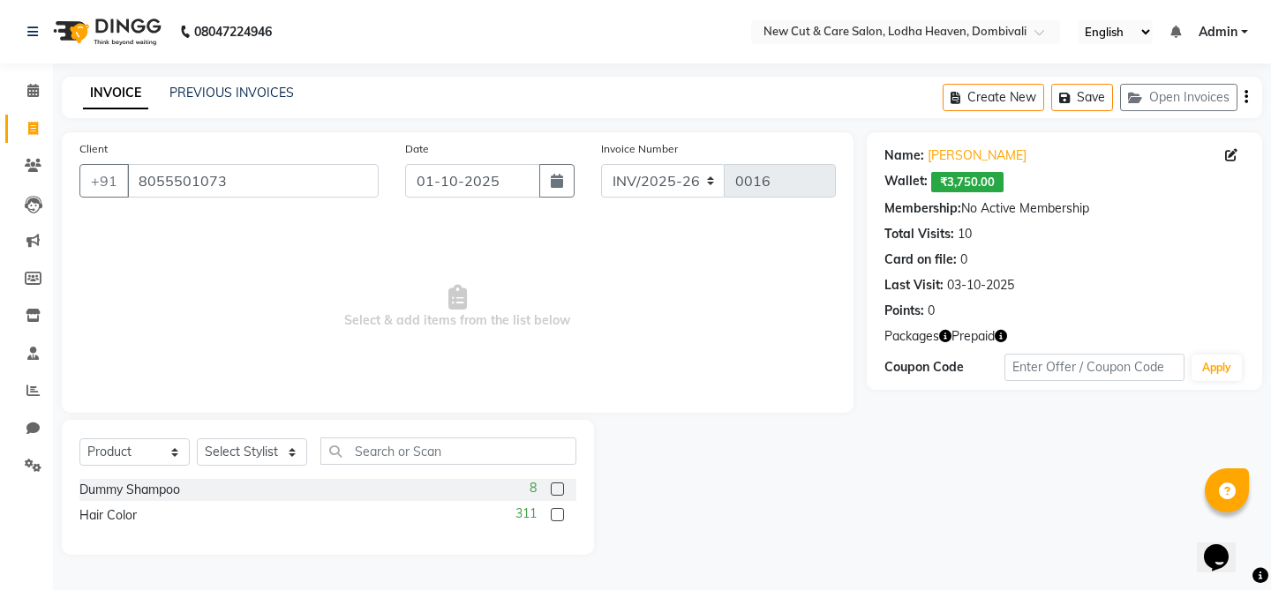
click at [651, 307] on span "Select & add items from the list below" at bounding box center [457, 307] width 756 height 176
click at [130, 460] on select "Select Service Product Membership Package Voucher Prepaid Gift Card" at bounding box center [134, 452] width 110 height 27
select select "service"
click at [79, 439] on select "Select Service Product Membership Package Voucher Prepaid Gift Card" at bounding box center [134, 452] width 110 height 27
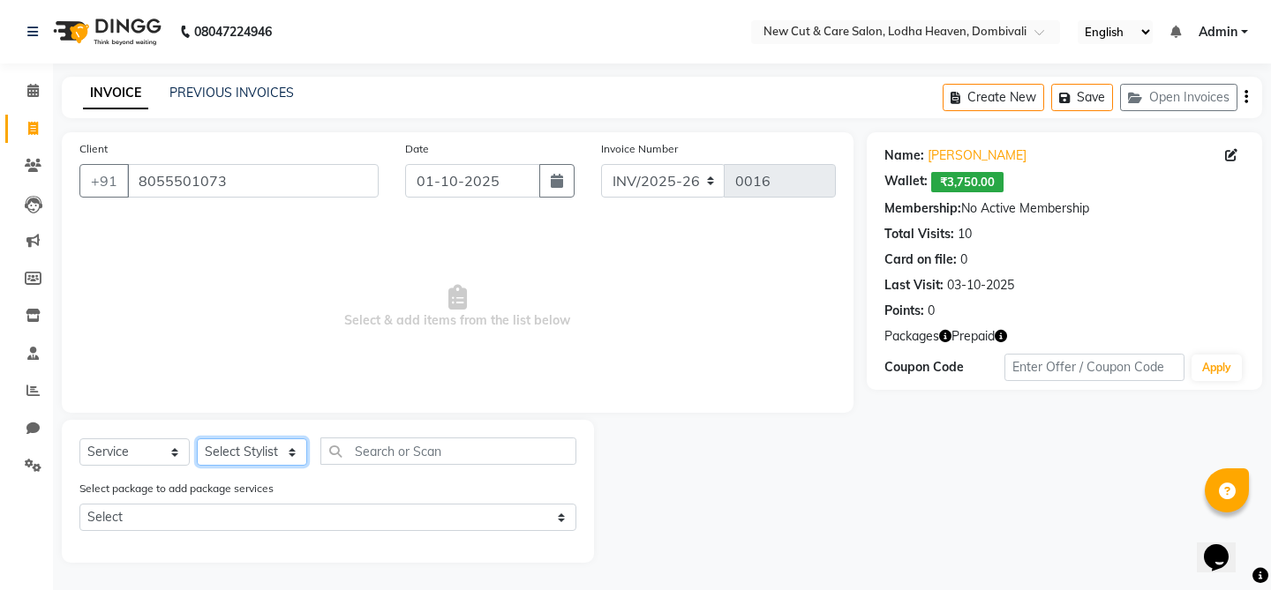
click at [222, 458] on select "Select Stylist Gauri Har [PERSON_NAME] Sachi [PERSON_NAME] [PERSON_NAME]" at bounding box center [252, 452] width 110 height 27
select select "15014"
click at [197, 439] on select "Select Stylist Gauri Har [PERSON_NAME] Sachi [PERSON_NAME] [PERSON_NAME]" at bounding box center [252, 452] width 110 height 27
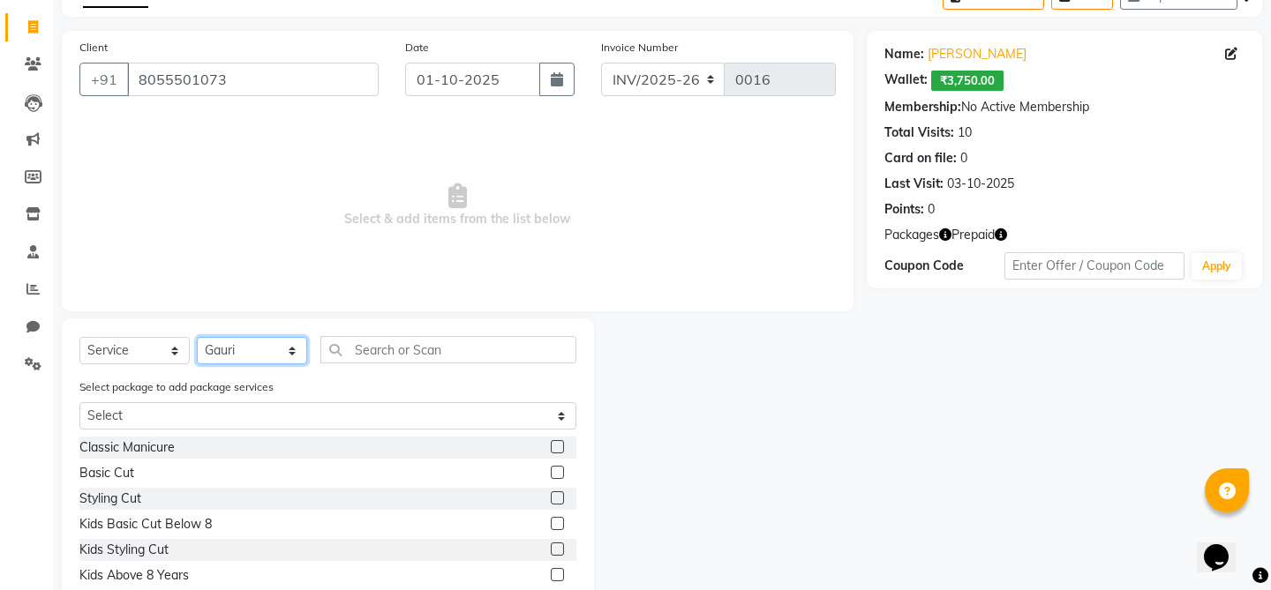
scroll to position [176, 0]
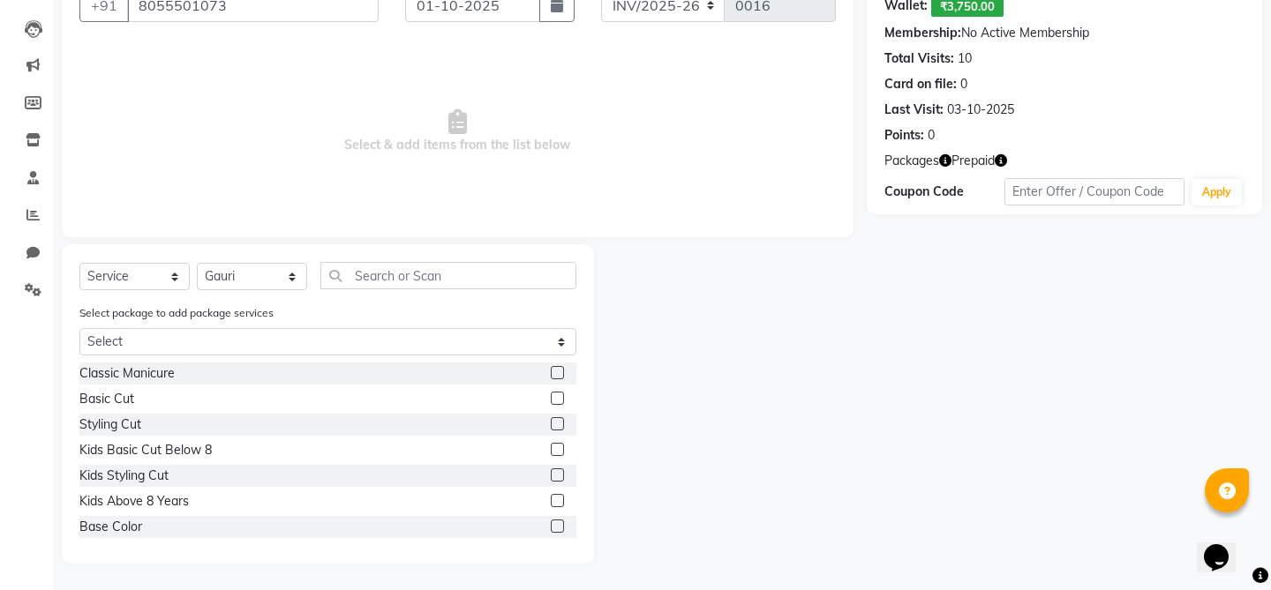
click at [555, 397] on label at bounding box center [557, 398] width 13 height 13
click at [555, 397] on input "checkbox" at bounding box center [556, 399] width 11 height 11
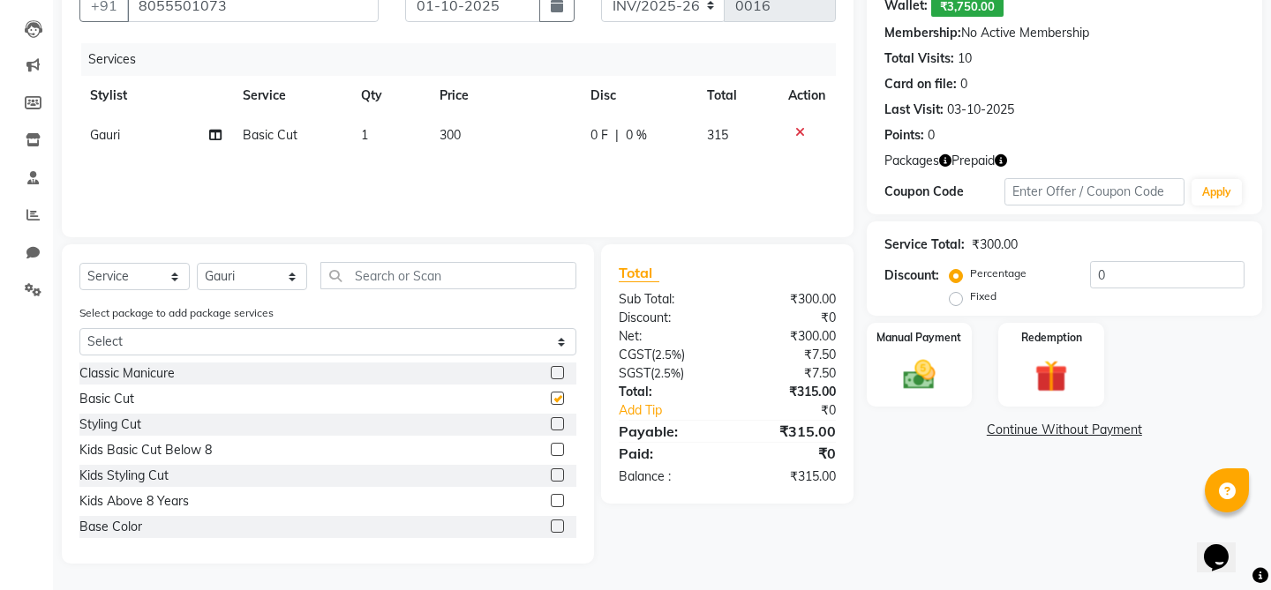
checkbox input "false"
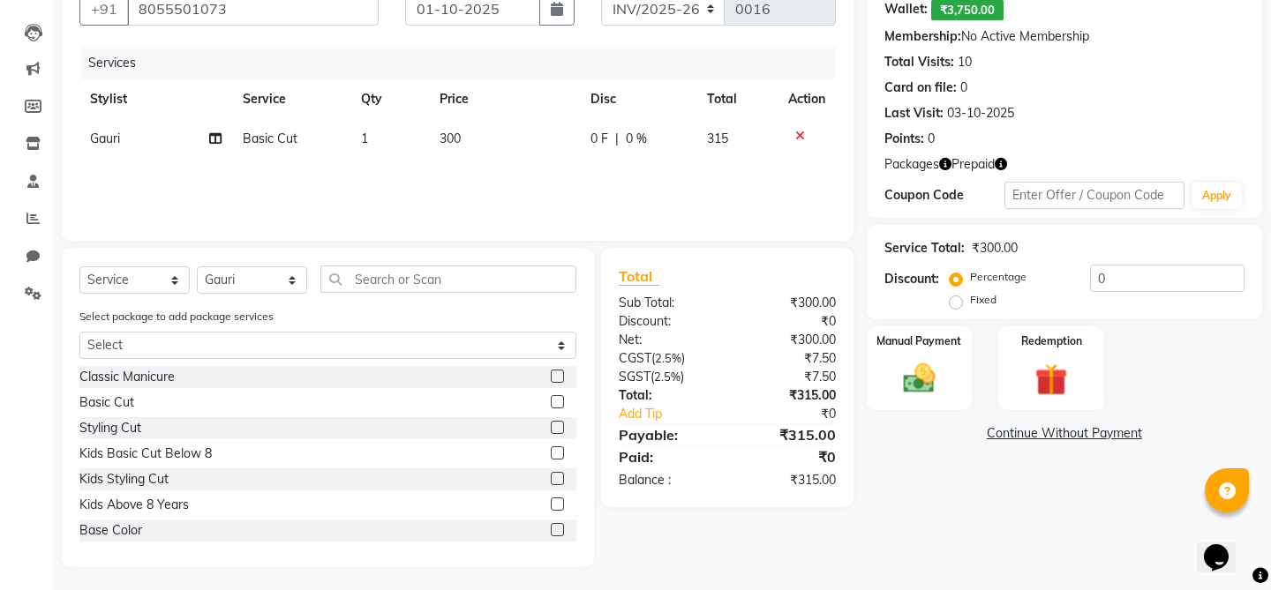
click at [786, 336] on div "₹300.00" at bounding box center [788, 340] width 122 height 19
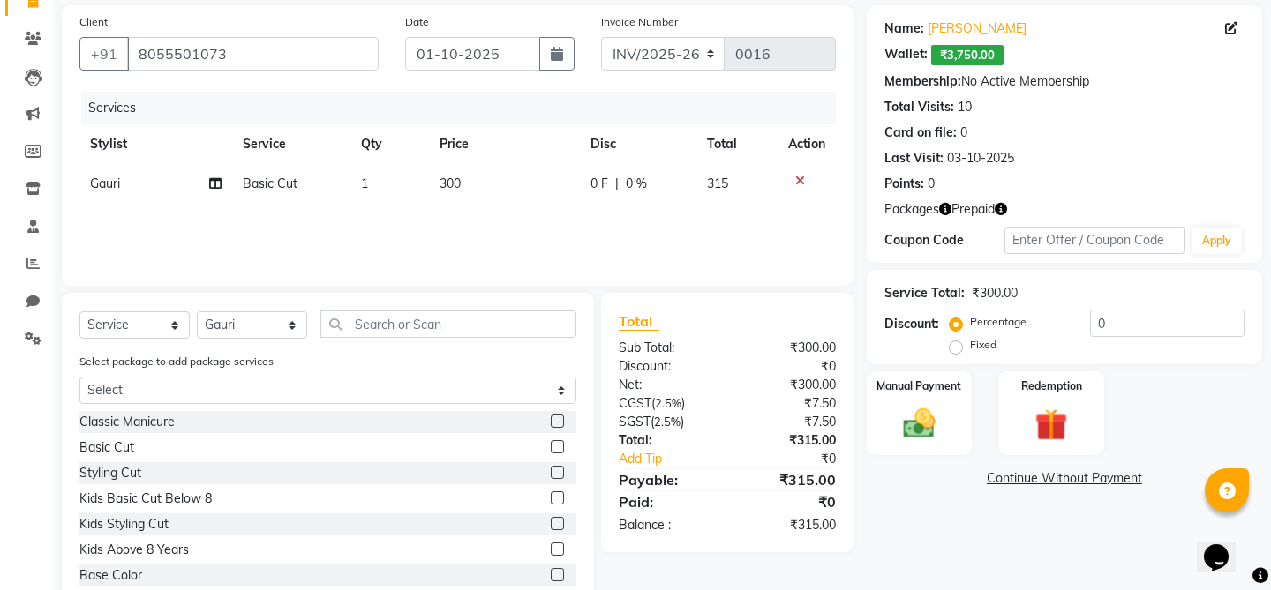
scroll to position [93, 0]
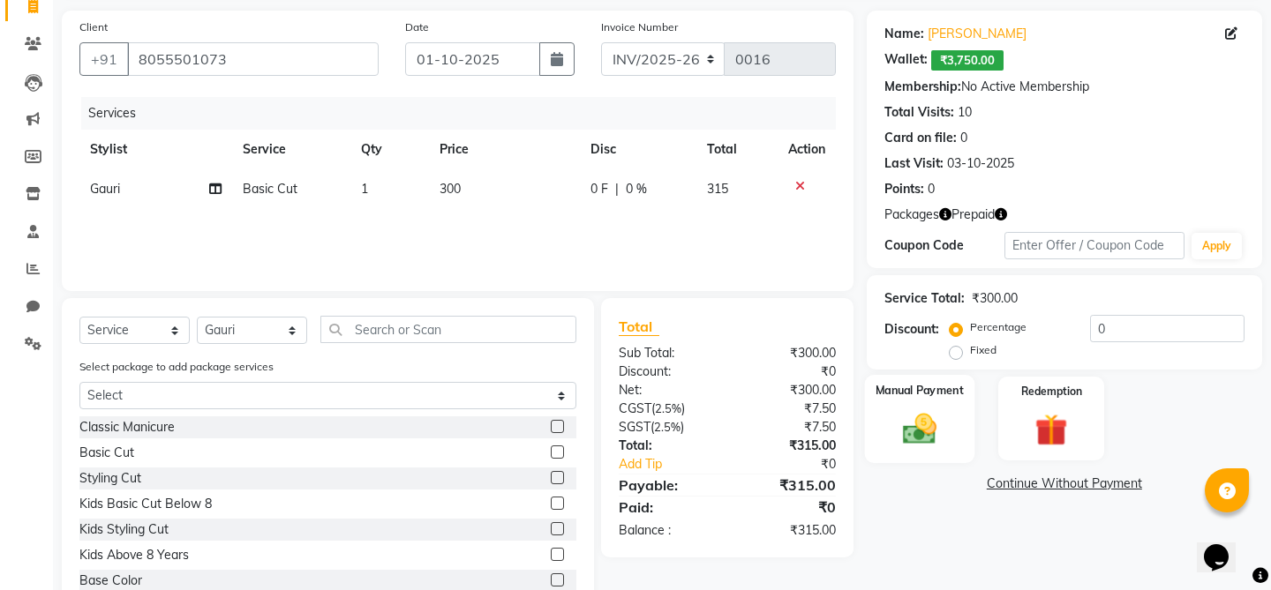
click at [881, 391] on div "Manual Payment" at bounding box center [918, 418] width 109 height 87
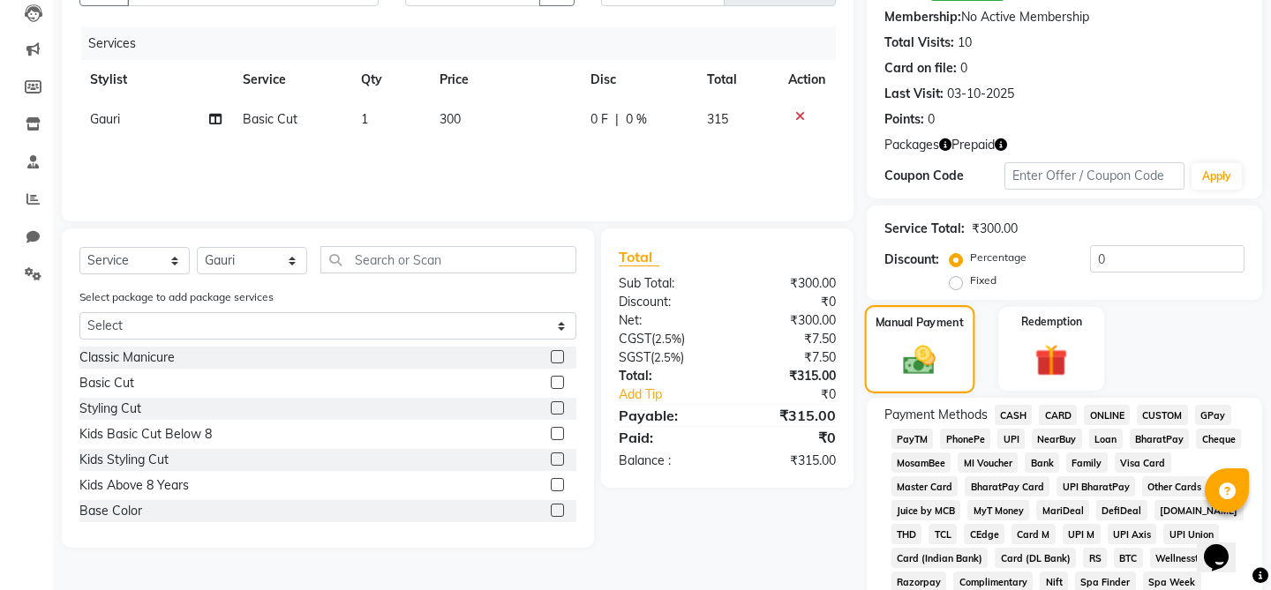
scroll to position [324, 0]
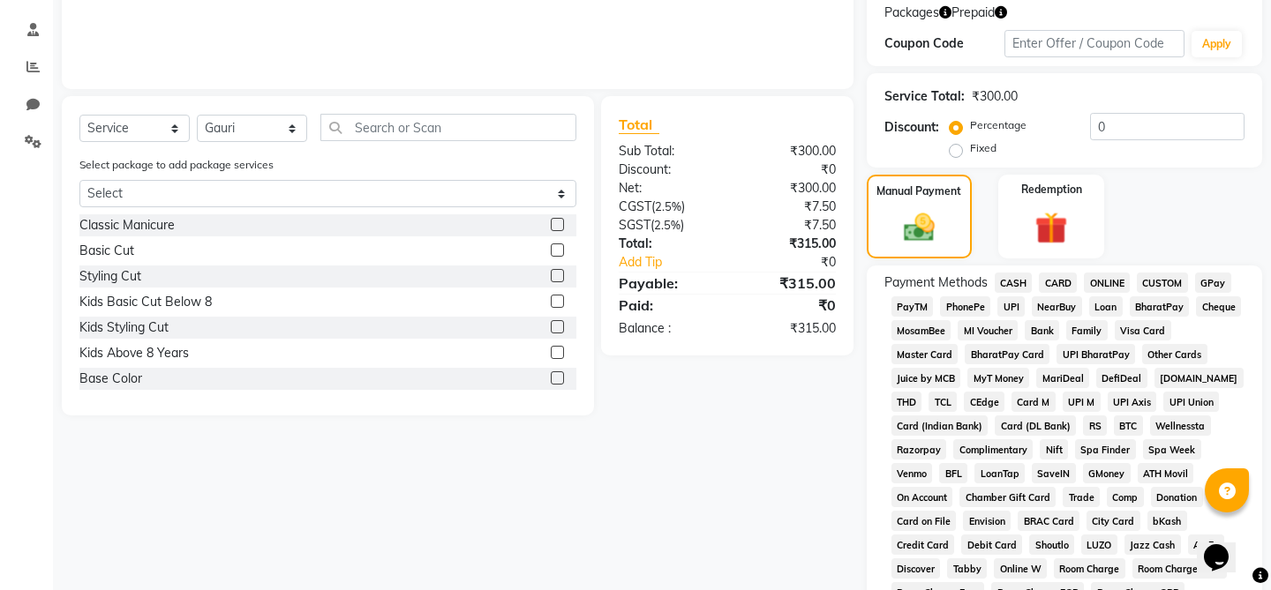
click at [1009, 273] on span "CASH" at bounding box center [1013, 283] width 38 height 20
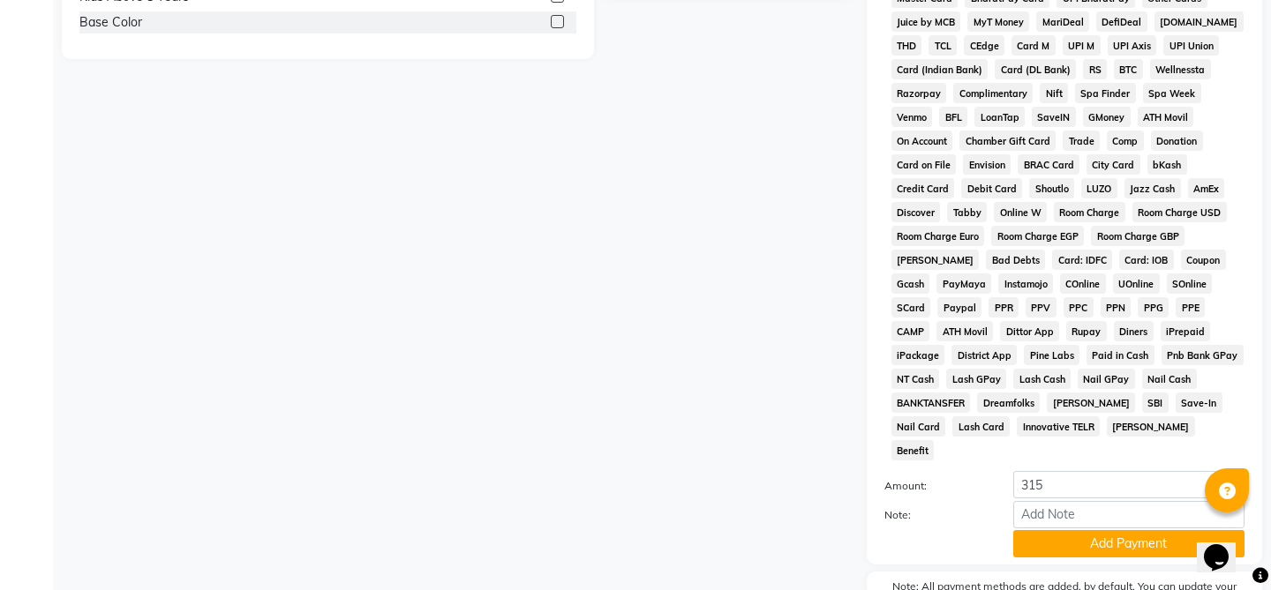
scroll to position [742, 0]
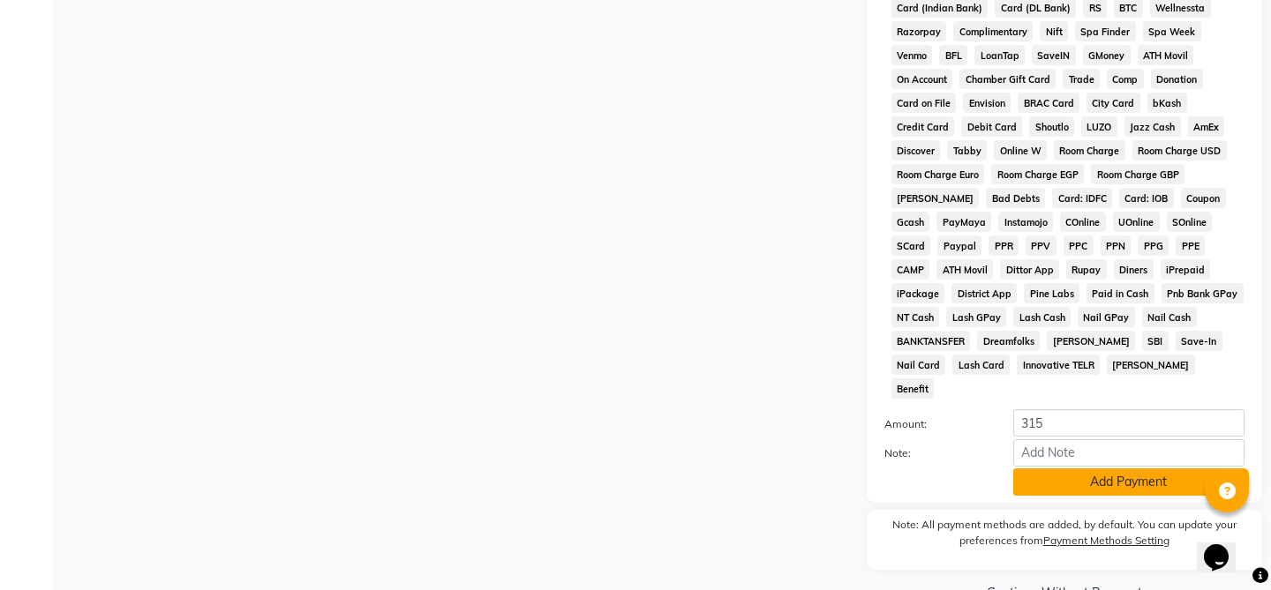
click at [1052, 469] on button "Add Payment" at bounding box center [1128, 482] width 231 height 27
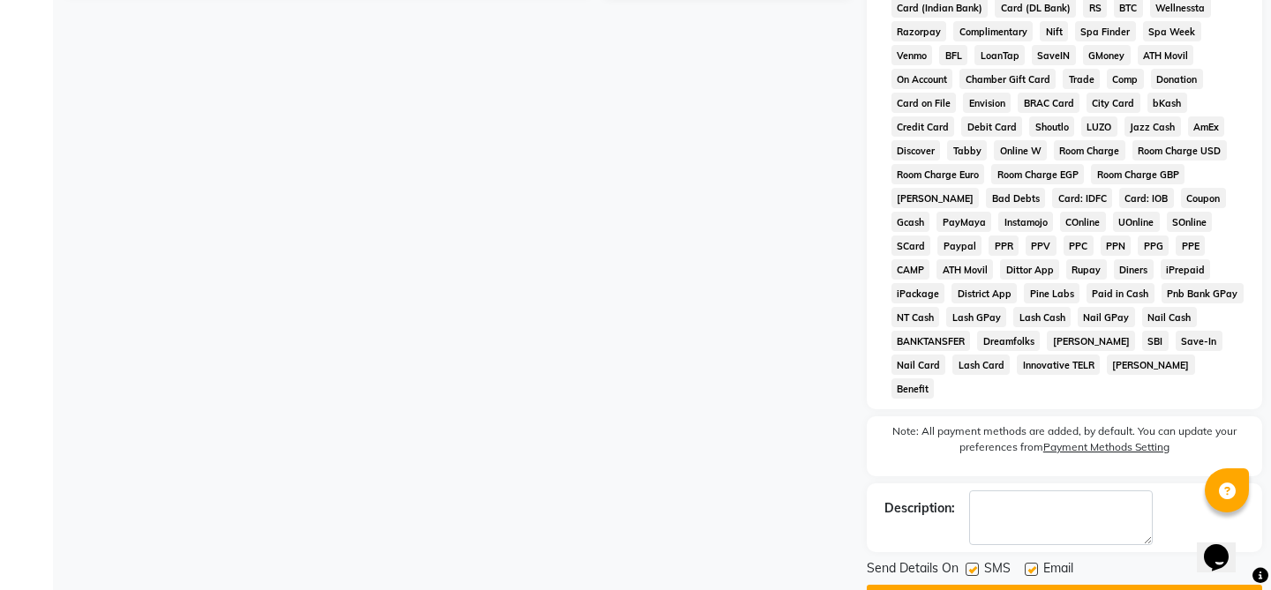
click at [1024, 563] on label at bounding box center [1030, 569] width 13 height 13
click at [1024, 565] on input "checkbox" at bounding box center [1029, 570] width 11 height 11
click at [1024, 563] on label at bounding box center [1030, 569] width 13 height 13
click at [1024, 565] on input "checkbox" at bounding box center [1029, 570] width 11 height 11
checkbox input "true"
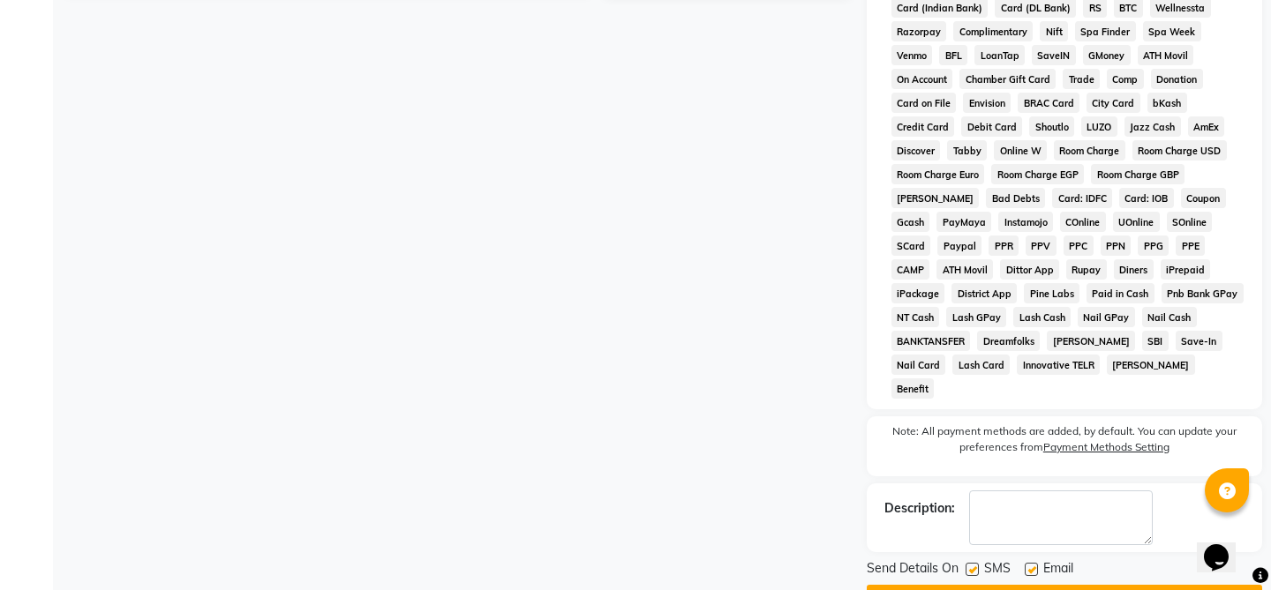
click at [974, 563] on label at bounding box center [971, 569] width 13 height 13
click at [974, 565] on input "checkbox" at bounding box center [970, 570] width 11 height 11
checkbox input "false"
click at [1029, 563] on label at bounding box center [1030, 569] width 13 height 13
click at [1029, 565] on input "checkbox" at bounding box center [1029, 570] width 11 height 11
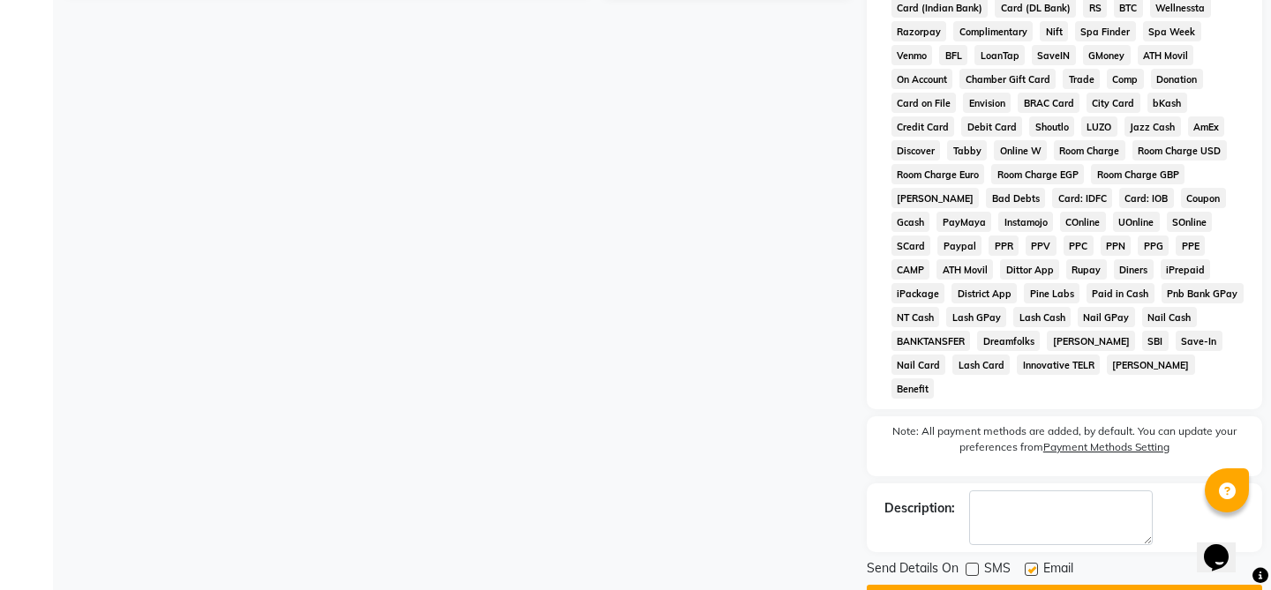
checkbox input "false"
click at [1032, 585] on button "Checkout" at bounding box center [1063, 598] width 395 height 27
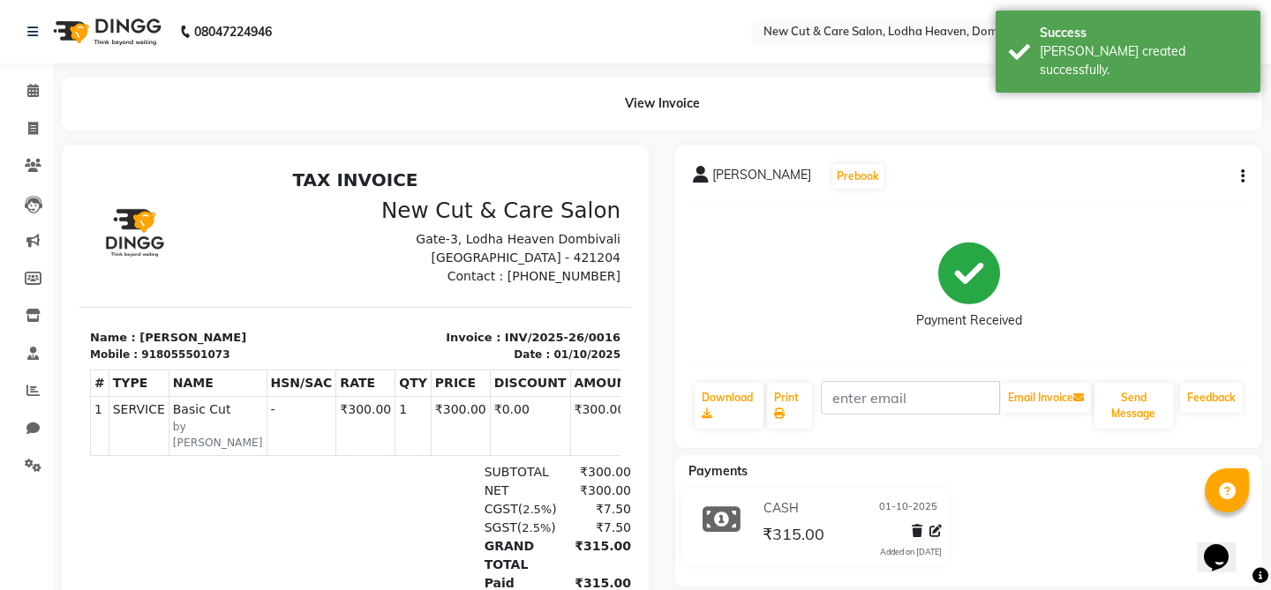
scroll to position [14, 0]
click at [34, 392] on icon at bounding box center [32, 390] width 13 height 13
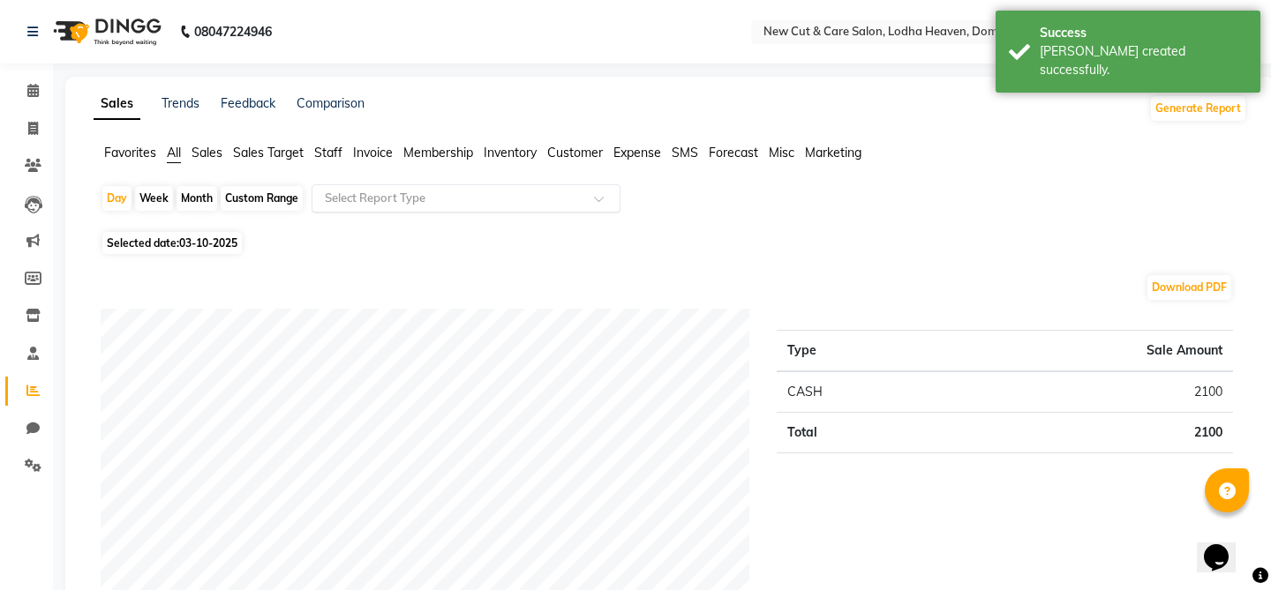
click at [348, 194] on input "text" at bounding box center [448, 199] width 254 height 18
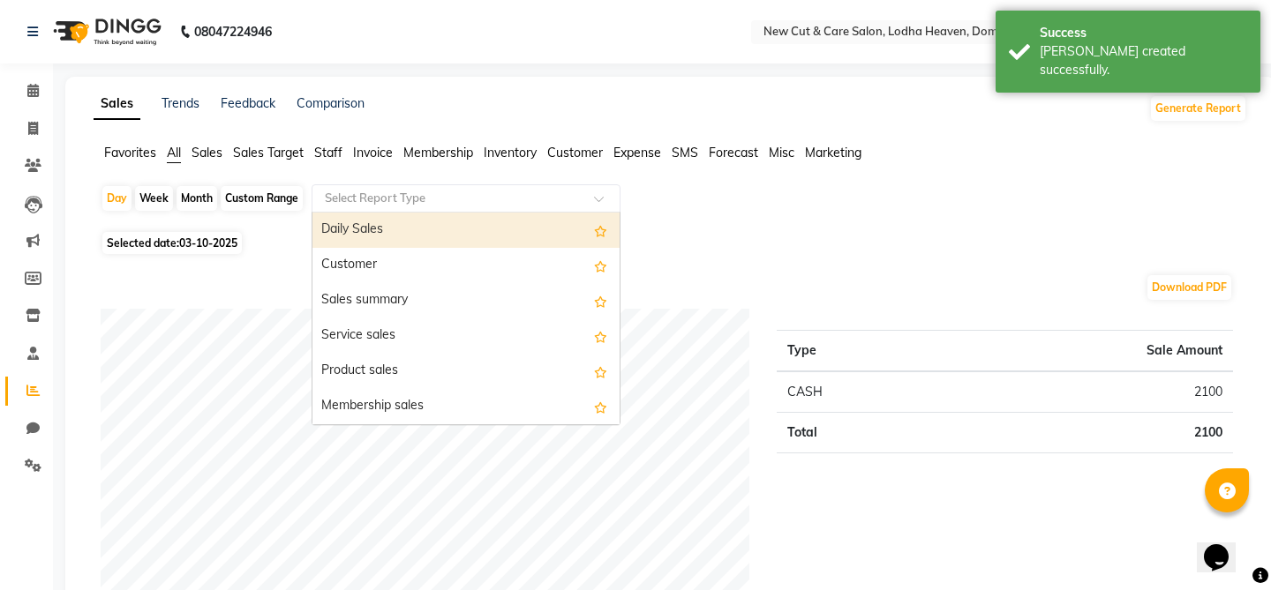
click at [344, 240] on div "Daily Sales" at bounding box center [465, 230] width 307 height 35
select select "full_report"
select select "pdf"
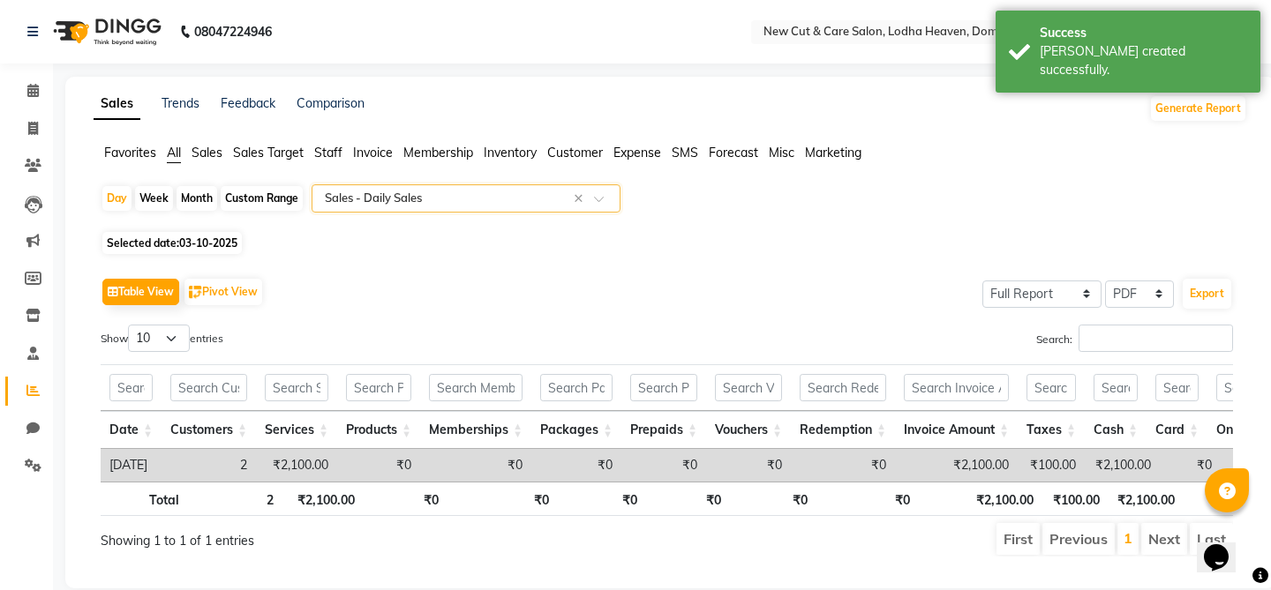
scroll to position [25, 0]
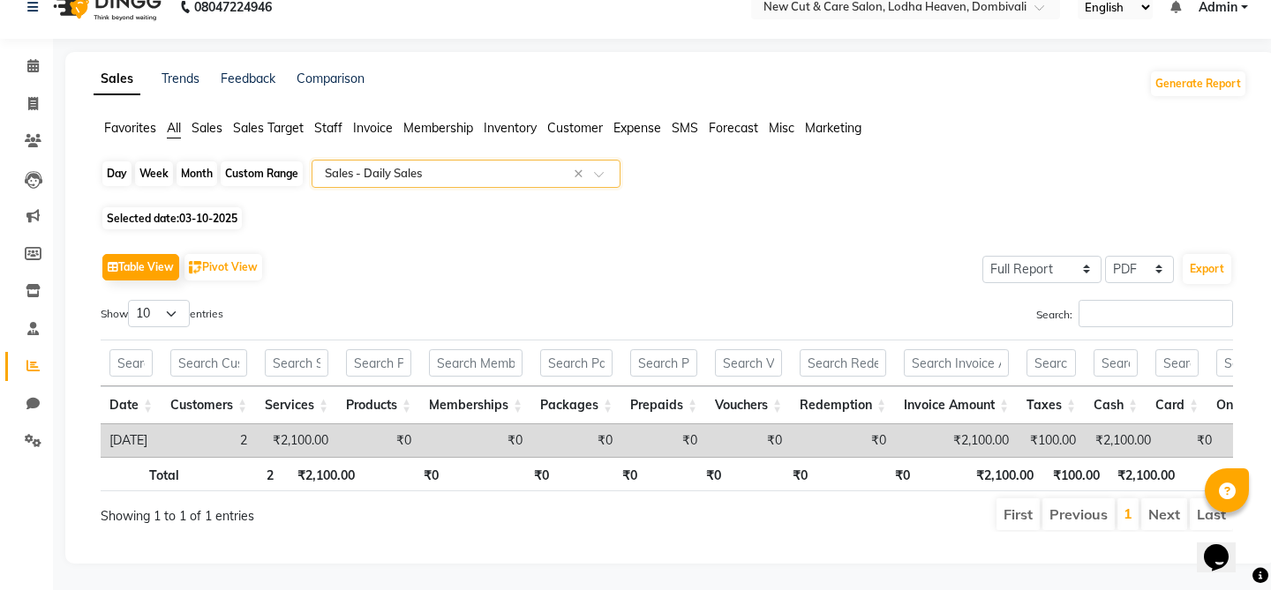
click at [125, 175] on div "Day" at bounding box center [116, 173] width 29 height 25
select select "10"
select select "2025"
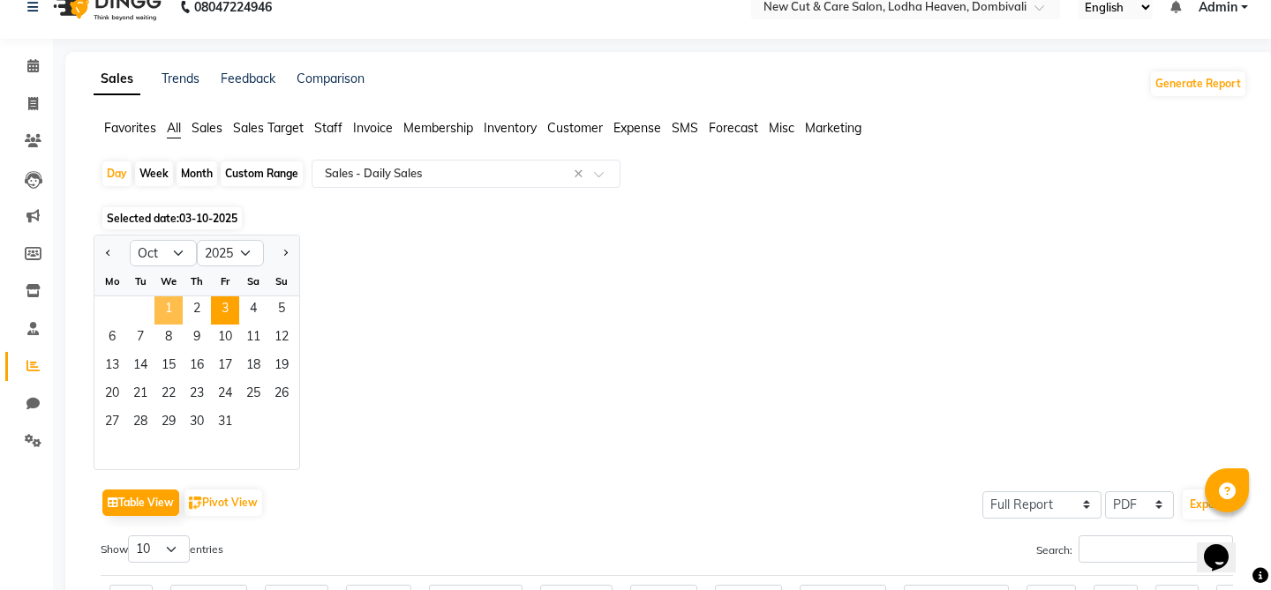
click at [177, 307] on span "1" at bounding box center [168, 310] width 28 height 28
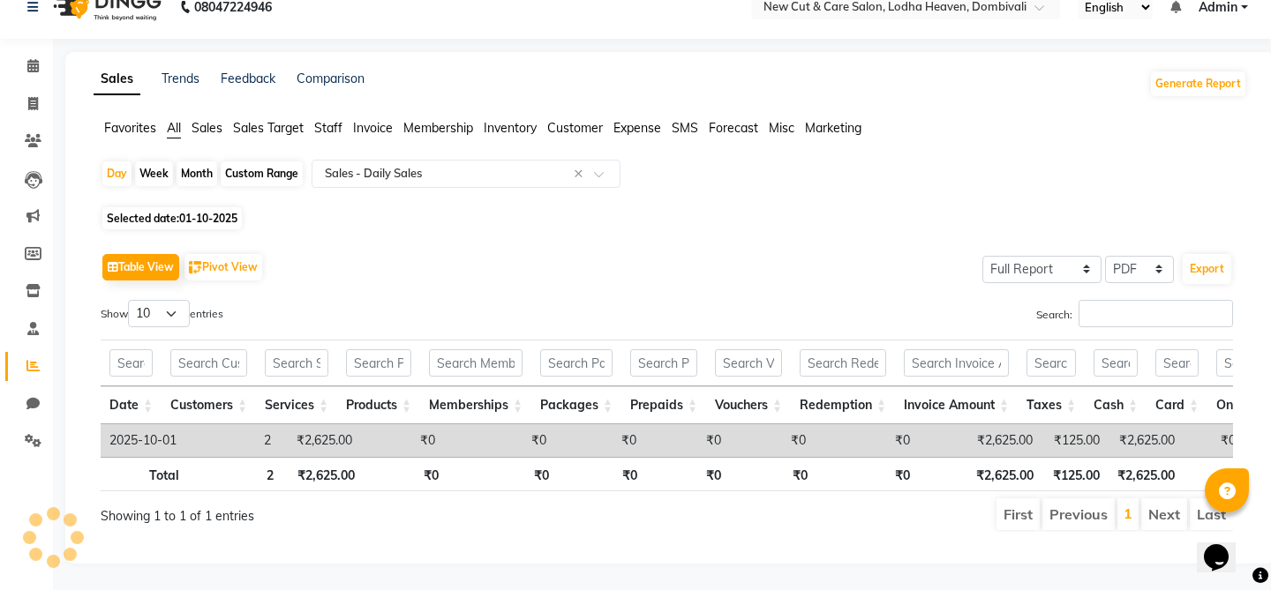
scroll to position [0, 0]
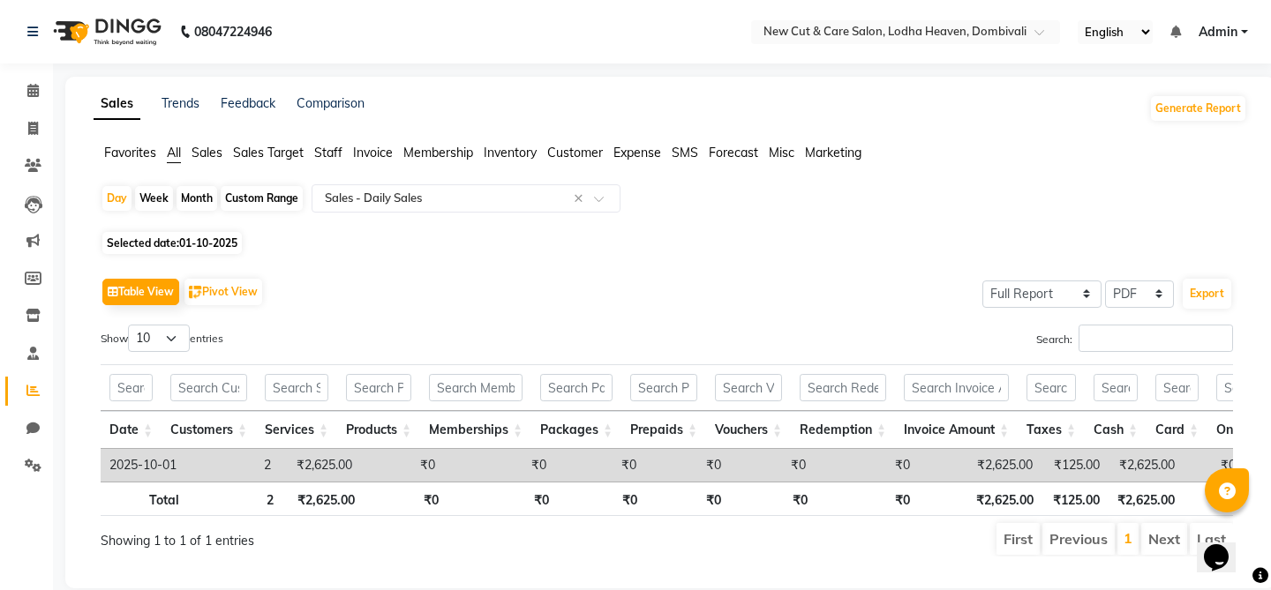
click at [363, 157] on span "Invoice" at bounding box center [373, 153] width 40 height 16
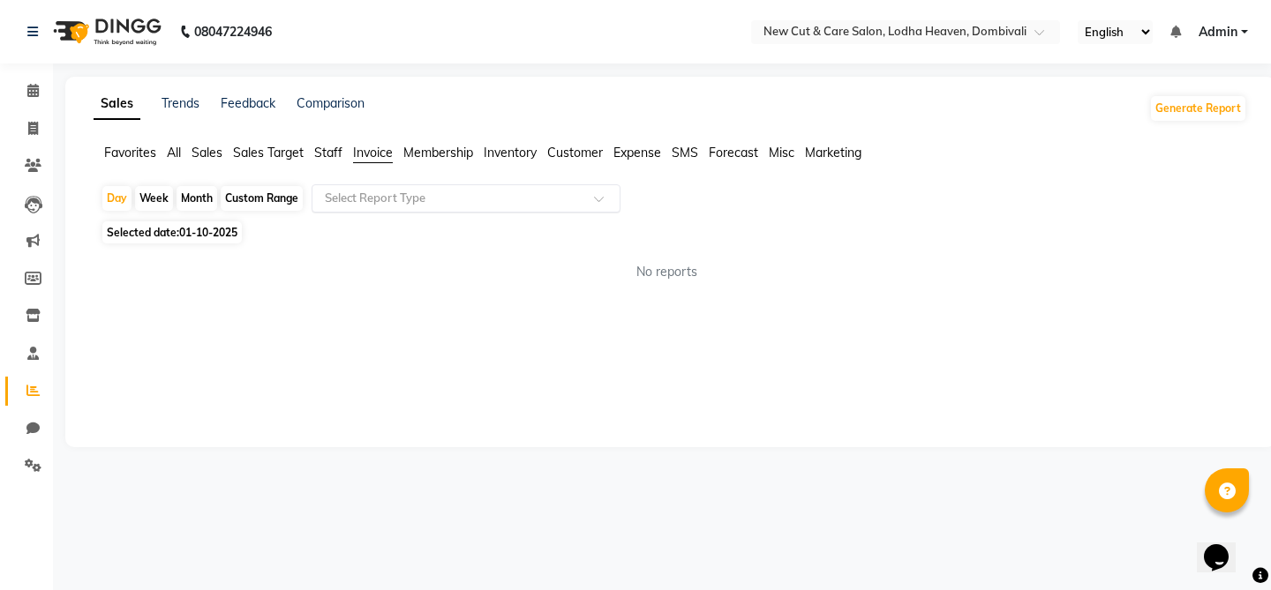
click at [350, 193] on input "text" at bounding box center [448, 199] width 254 height 18
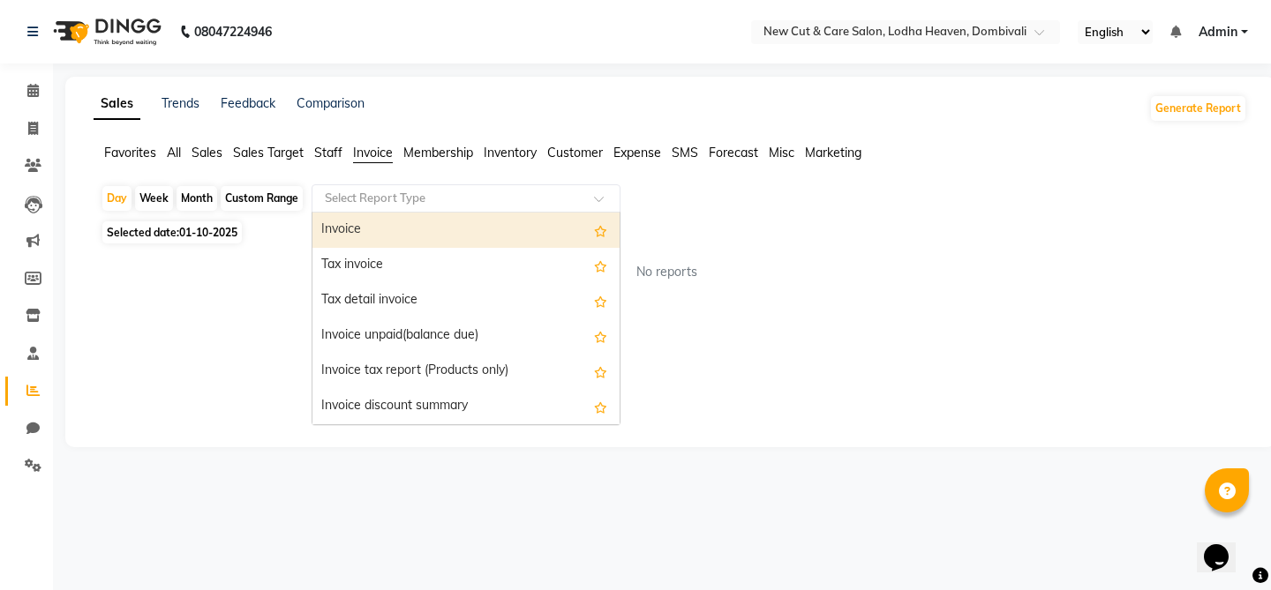
click at [350, 236] on div "Invoice" at bounding box center [465, 230] width 307 height 35
select select "full_report"
select select "pdf"
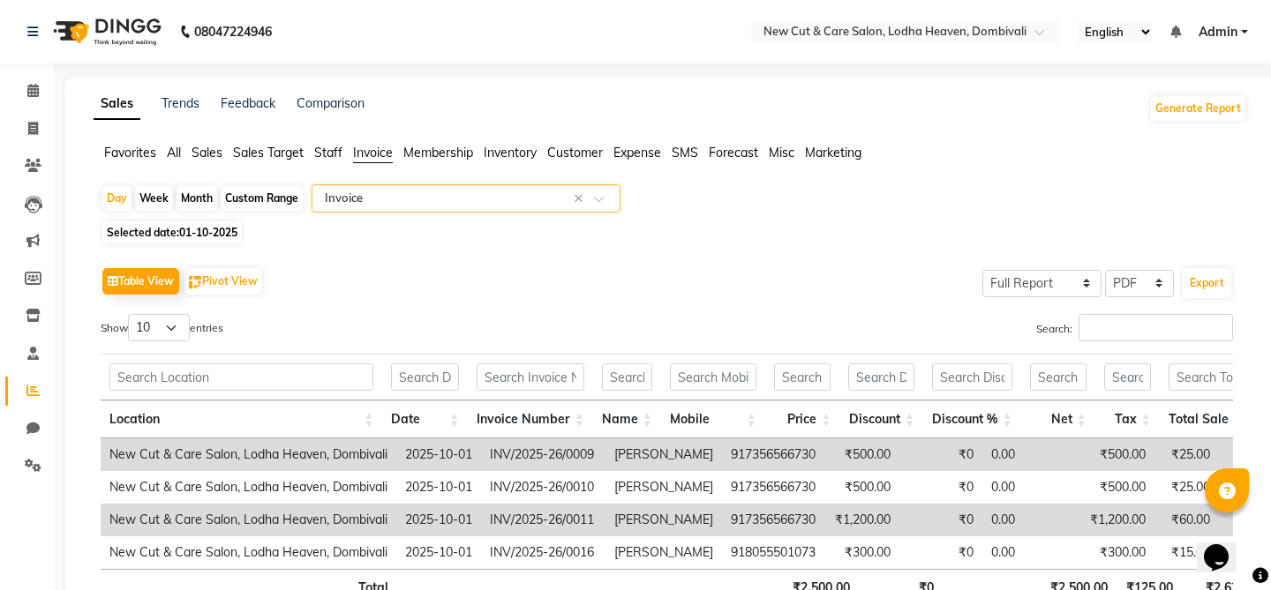
click at [163, 239] on span "Selected date: [DATE]" at bounding box center [171, 232] width 139 height 22
select select "10"
select select "2025"
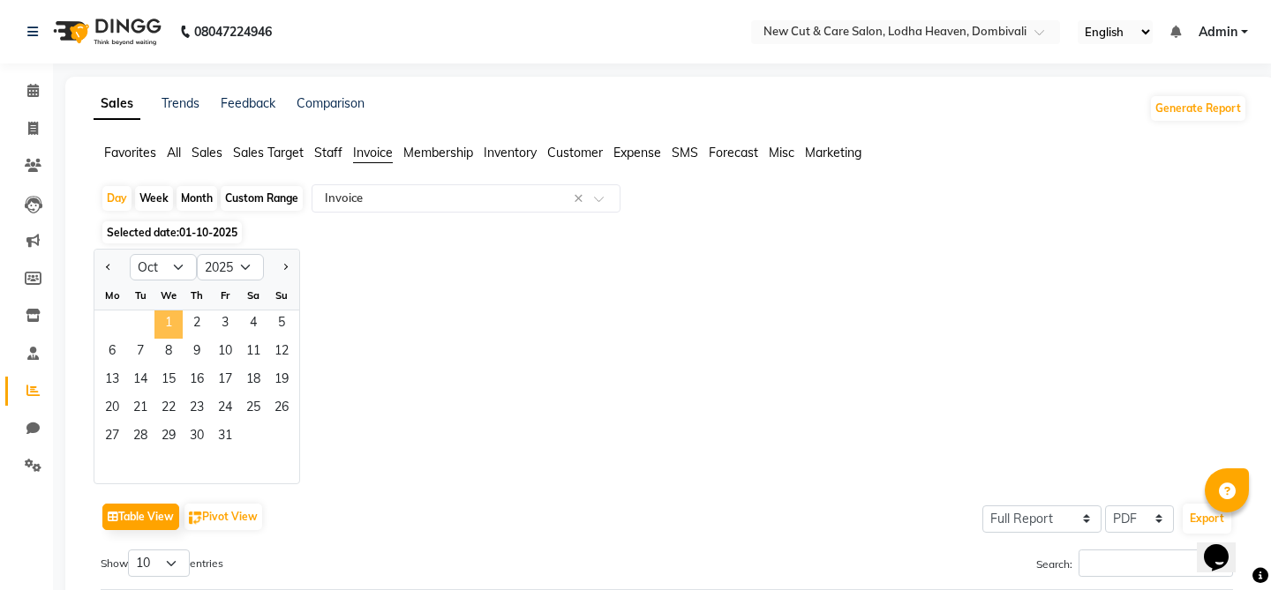
click at [162, 329] on span "1" at bounding box center [168, 325] width 28 height 28
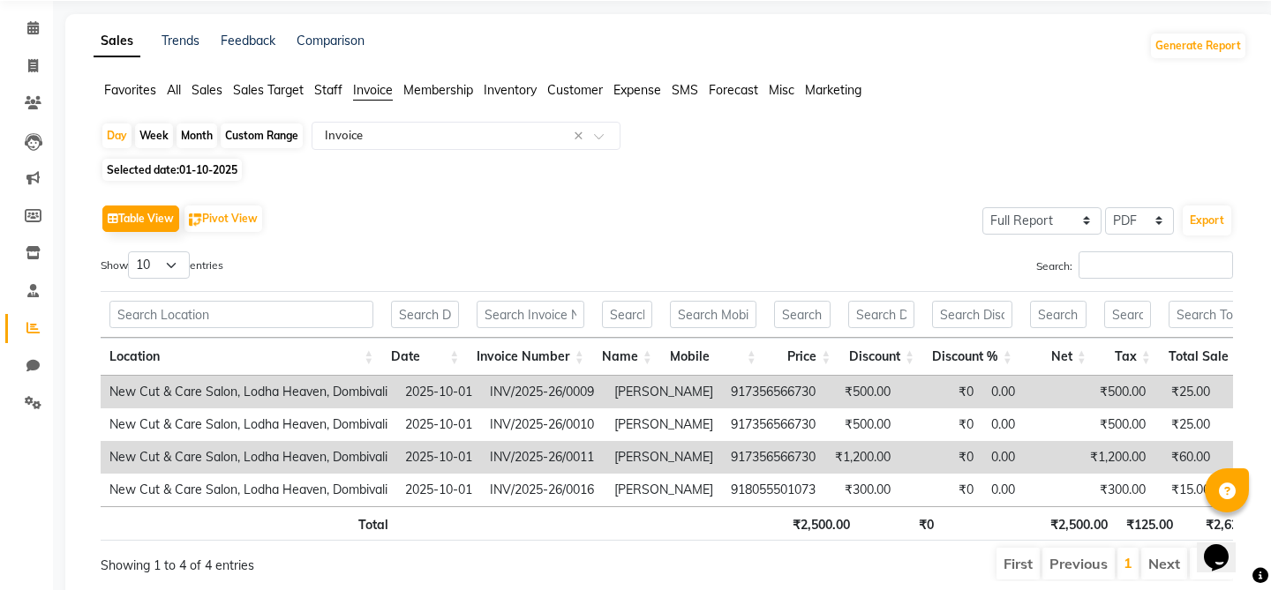
scroll to position [64, 0]
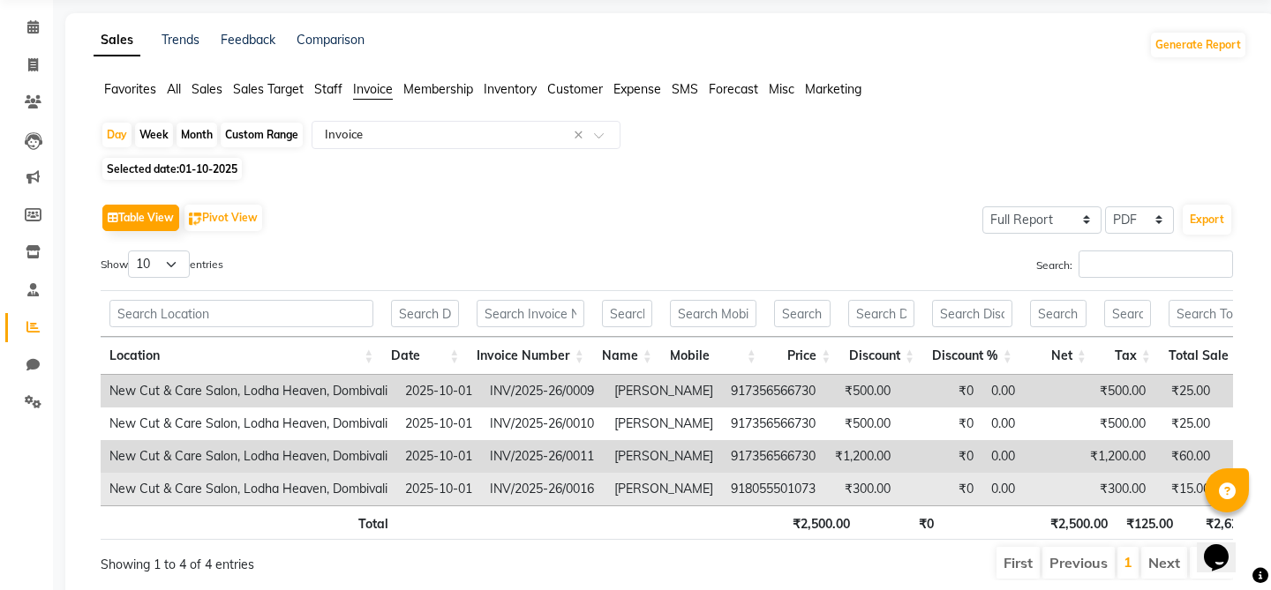
click at [669, 494] on td "[PERSON_NAME]" at bounding box center [663, 489] width 116 height 33
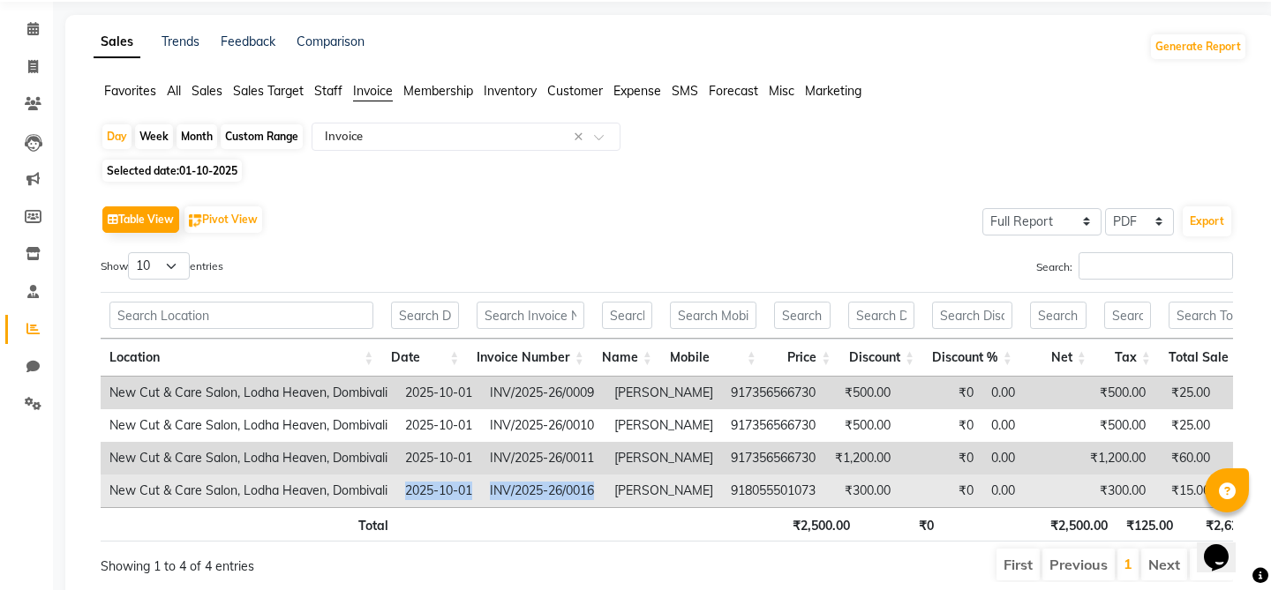
drag, startPoint x: 401, startPoint y: 489, endPoint x: 603, endPoint y: 488, distance: 201.2
click at [764, 491] on td "918055501073" at bounding box center [773, 491] width 102 height 33
drag, startPoint x: 405, startPoint y: 497, endPoint x: 494, endPoint y: 497, distance: 89.1
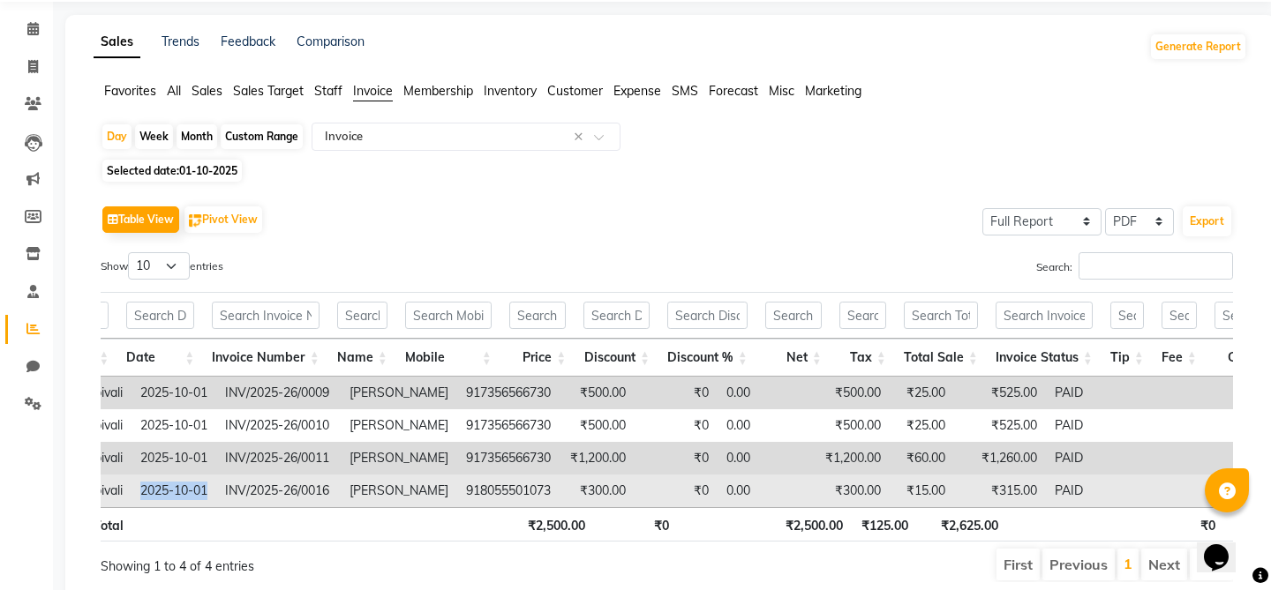
scroll to position [0, 0]
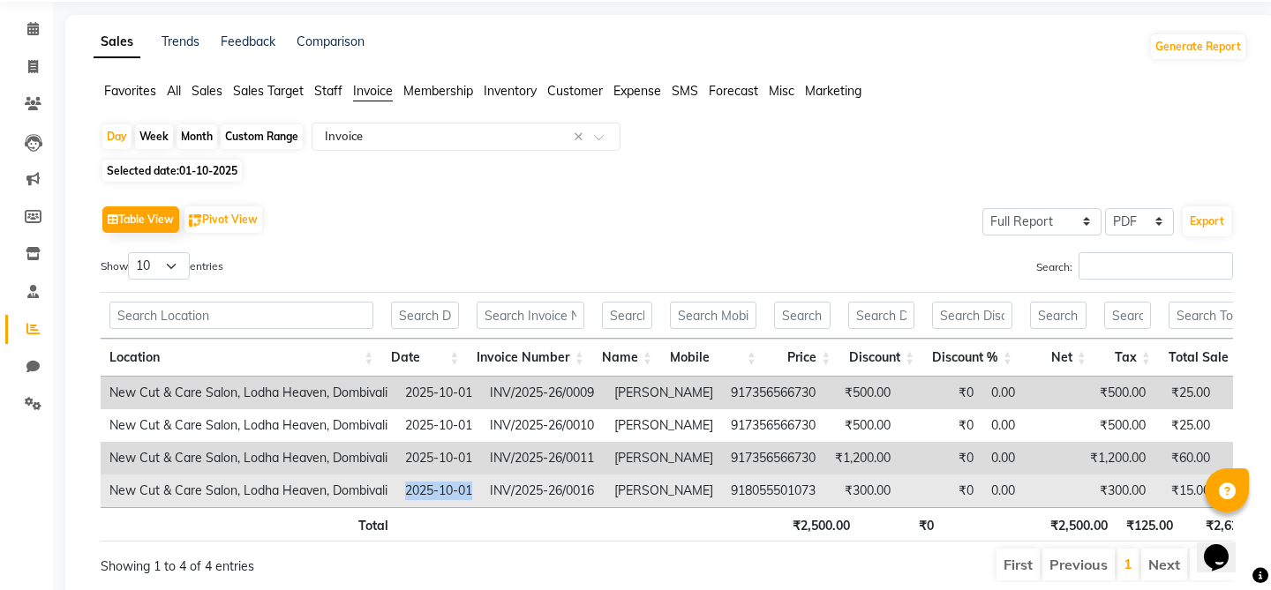
click at [559, 492] on td "INV/2025-26/0016" at bounding box center [543, 491] width 124 height 33
